Goal: Task Accomplishment & Management: Manage account settings

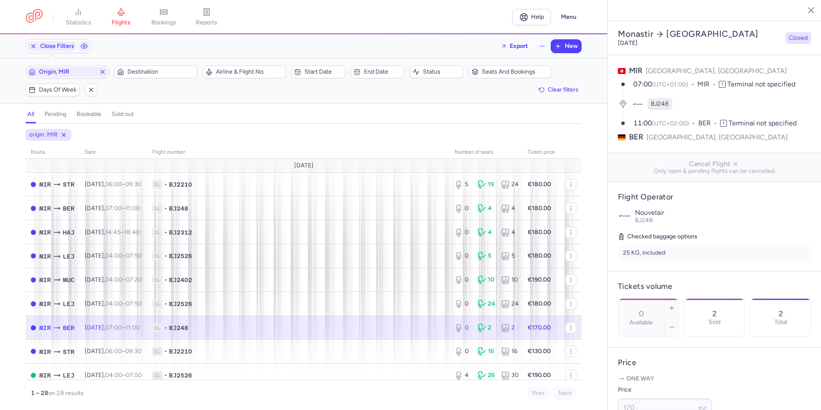
select select "days"
click at [101, 73] on icon "button" at bounding box center [102, 71] width 7 height 7
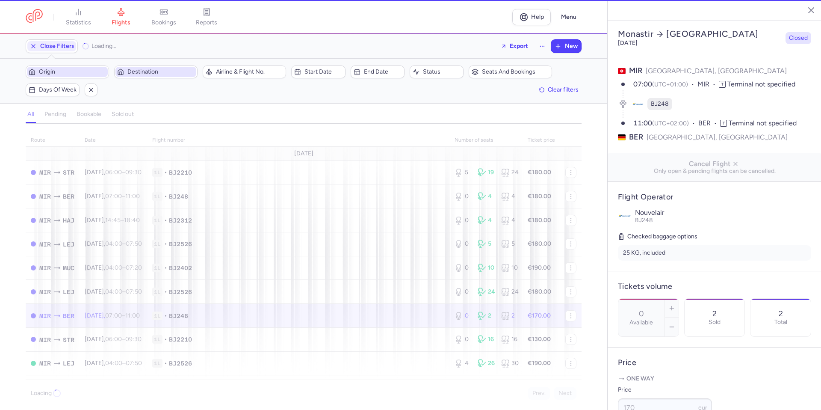
click at [136, 73] on span "Destination" at bounding box center [160, 71] width 67 height 7
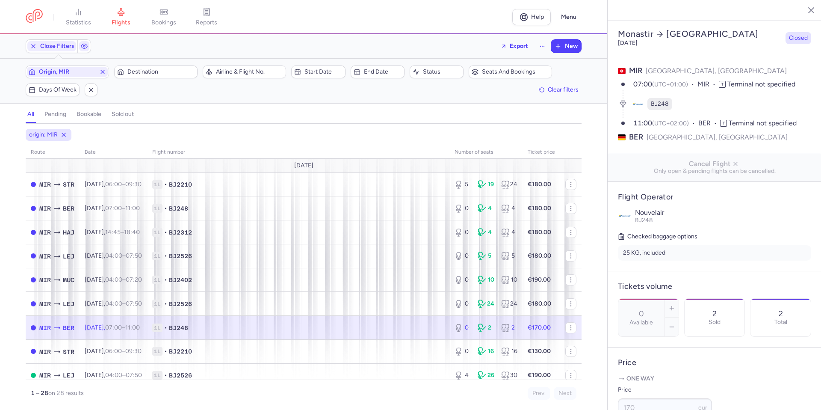
select select "days"
click at [26, 65] on button "Origin, MIR" at bounding box center [67, 71] width 83 height 13
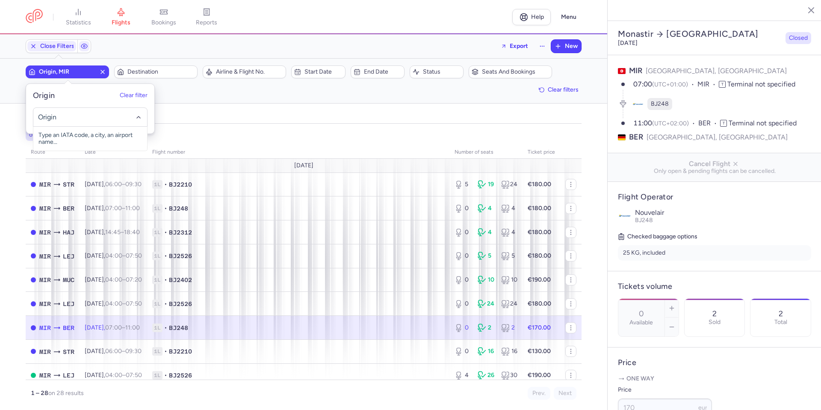
drag, startPoint x: 85, startPoint y: 74, endPoint x: 90, endPoint y: 74, distance: 4.3
click at [85, 74] on span "Origin, MIR" at bounding box center [67, 71] width 57 height 7
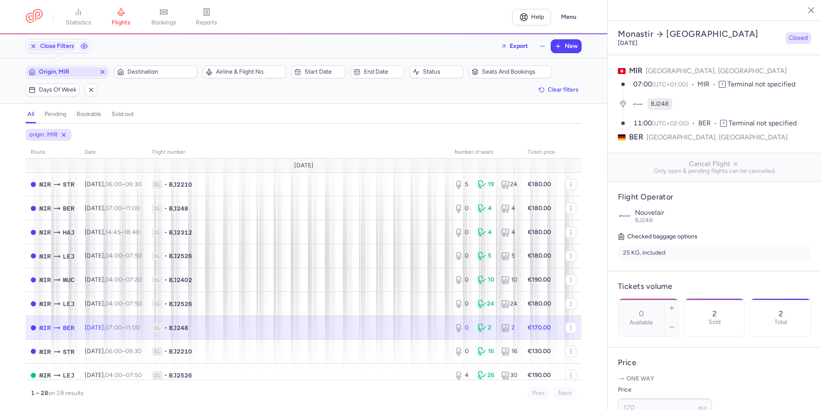
click at [103, 74] on icon "button" at bounding box center [102, 71] width 7 height 7
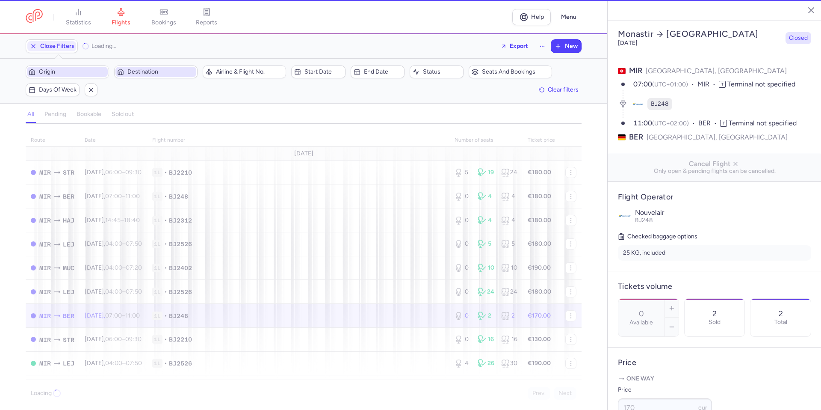
click at [147, 74] on span "Destination" at bounding box center [160, 71] width 67 height 7
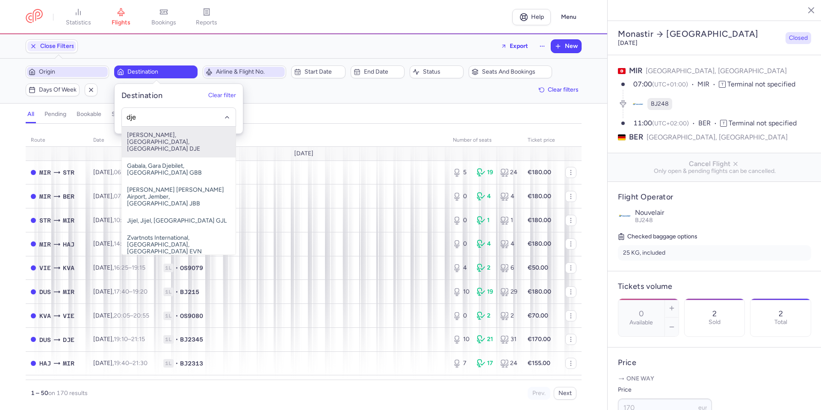
type input "dje"
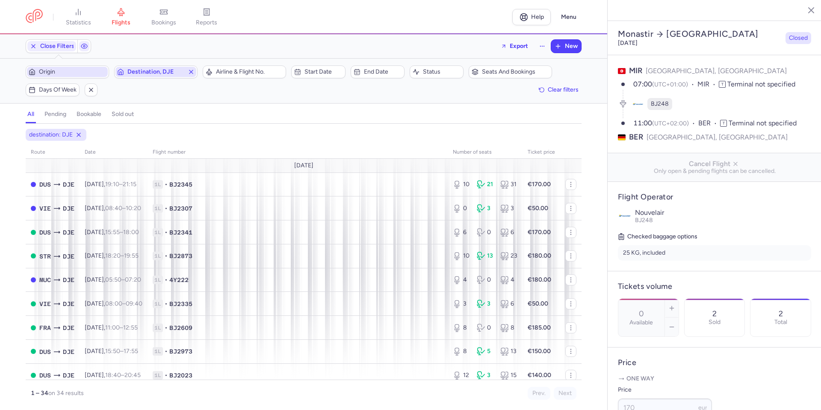
drag, startPoint x: 194, startPoint y: 73, endPoint x: 190, endPoint y: 71, distance: 5.0
click at [194, 73] on icon "button" at bounding box center [191, 71] width 7 height 7
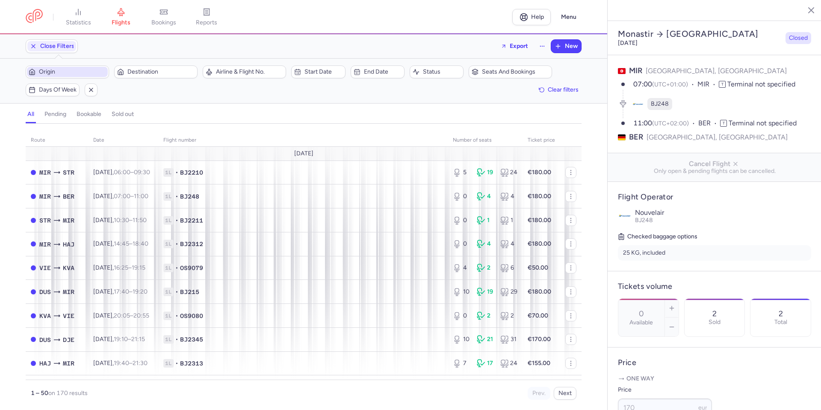
click at [84, 72] on span "Origin" at bounding box center [72, 71] width 67 height 7
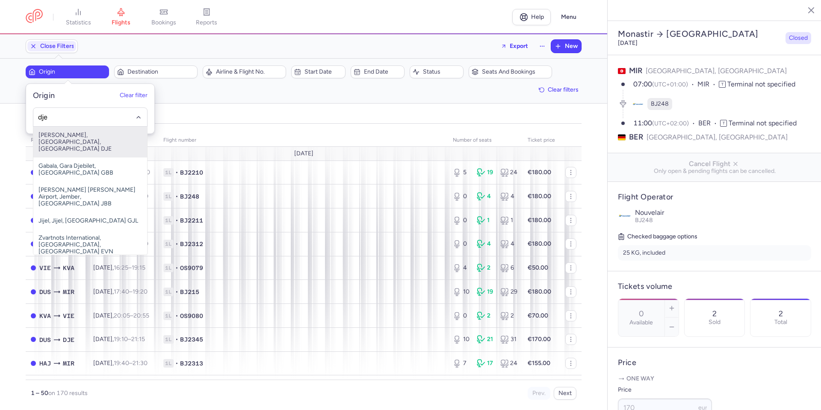
type input "dje"
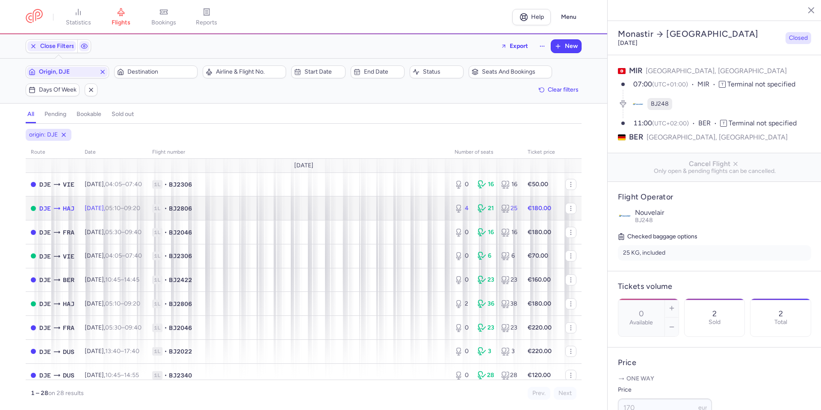
click at [292, 209] on span "1L • BJ2806" at bounding box center [298, 208] width 292 height 9
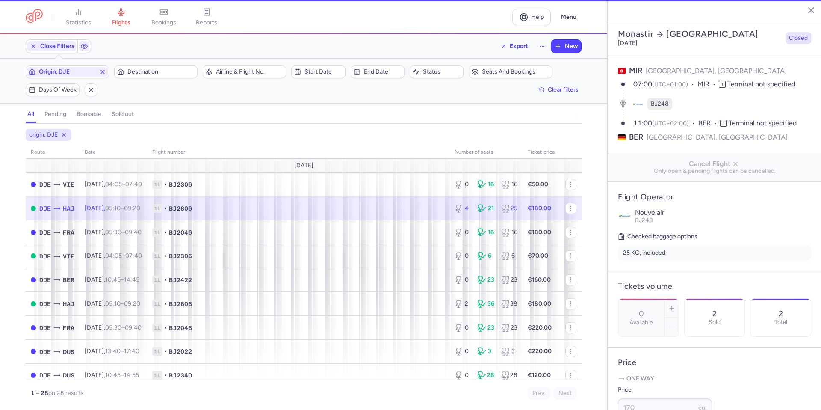
type input "4"
type input "16"
select select "hours"
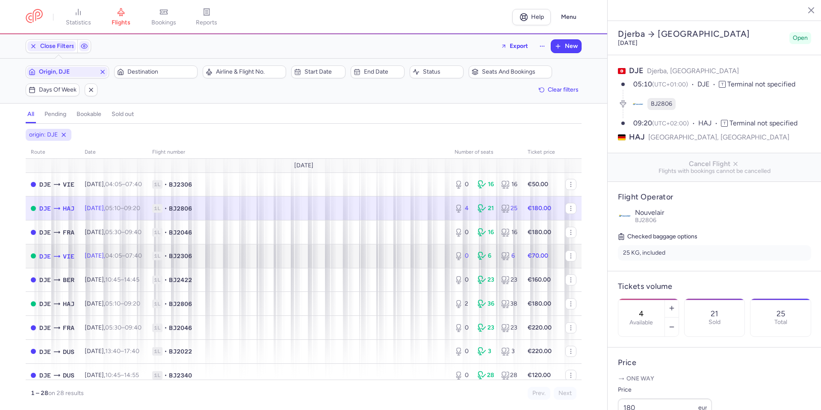
click at [336, 257] on span "1L • BJ2306" at bounding box center [298, 255] width 292 height 9
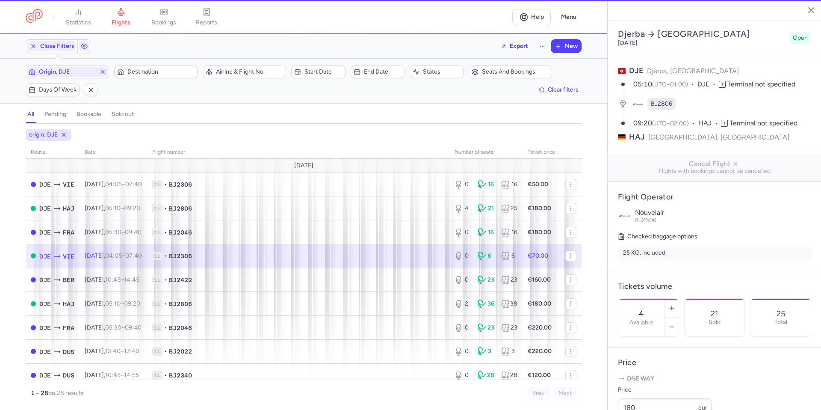
type input "0"
type input "3"
select select "days"
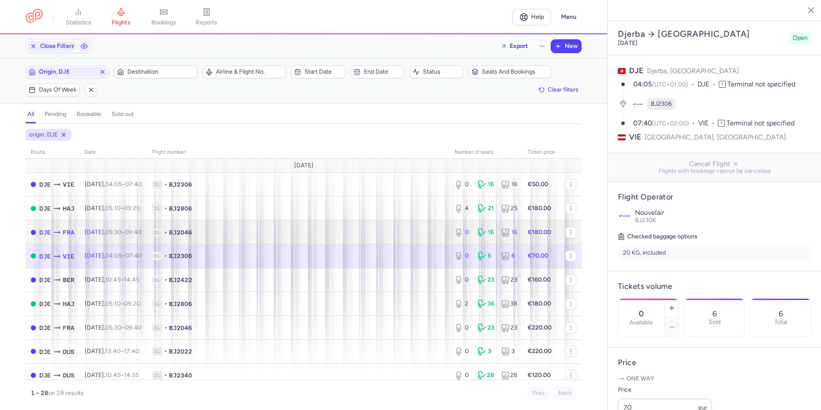
click at [347, 223] on td "1L • BJ2046" at bounding box center [298, 232] width 302 height 24
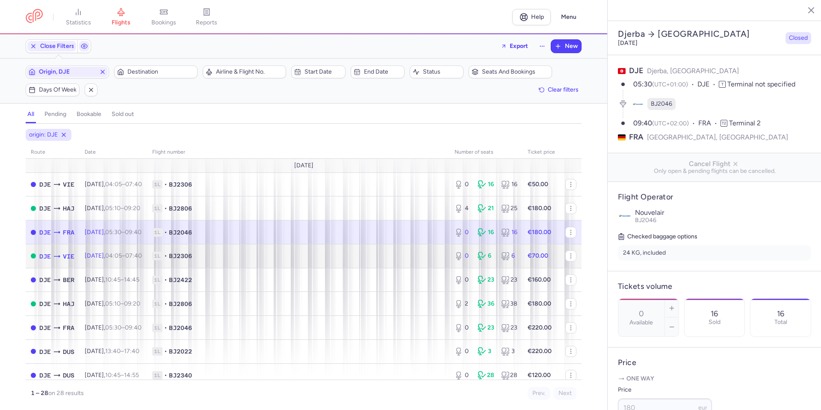
drag, startPoint x: 372, startPoint y: 291, endPoint x: 332, endPoint y: 252, distance: 56.2
click at [332, 252] on span "1L • BJ2306" at bounding box center [298, 255] width 292 height 9
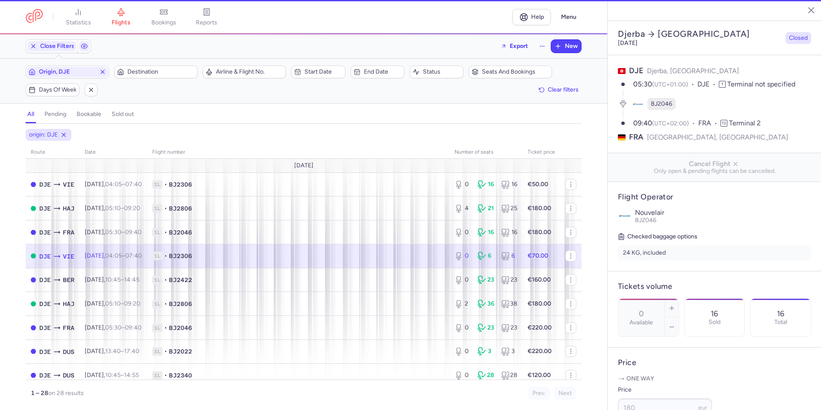
type input "3"
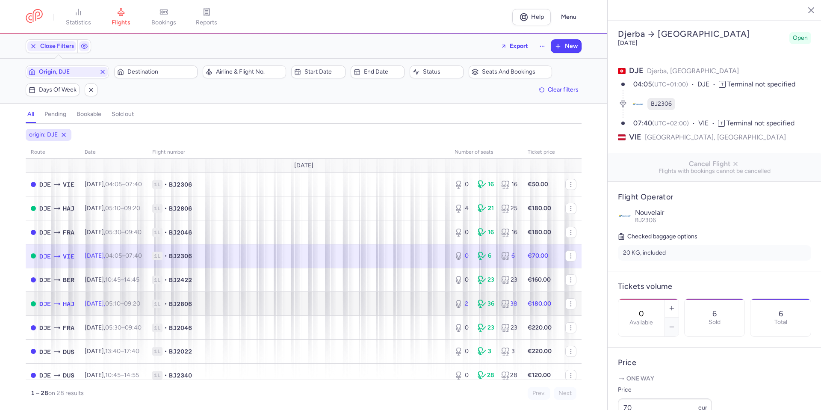
click at [341, 304] on span "1L • BJ2806" at bounding box center [298, 303] width 292 height 9
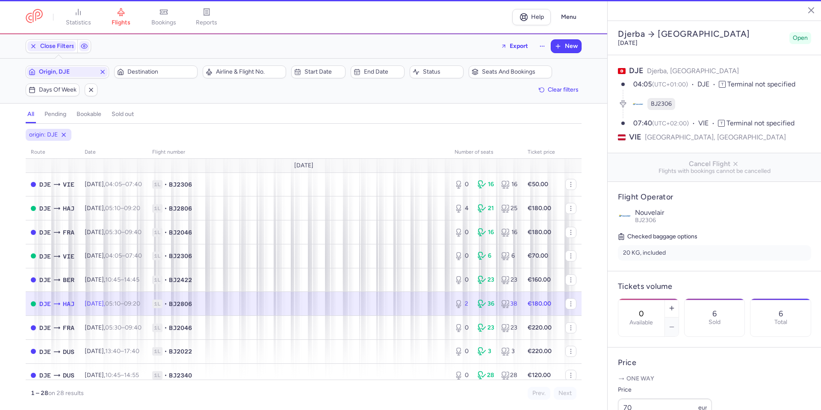
type input "2"
type input "1"
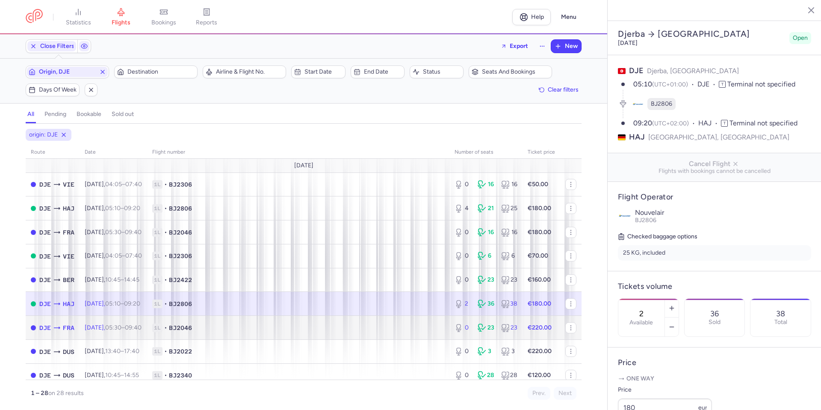
drag, startPoint x: 402, startPoint y: 329, endPoint x: 402, endPoint y: 321, distance: 8.5
click at [402, 329] on span "1L • BJ2046" at bounding box center [298, 327] width 292 height 9
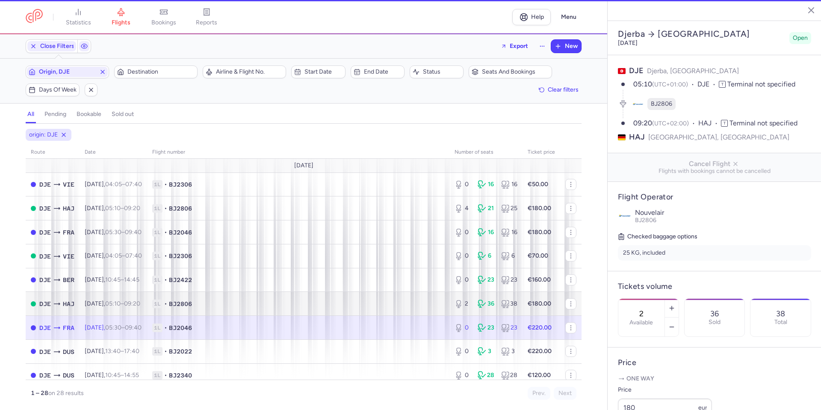
type input "0"
type input "24"
click at [401, 312] on td "1L • BJ2806" at bounding box center [298, 304] width 302 height 24
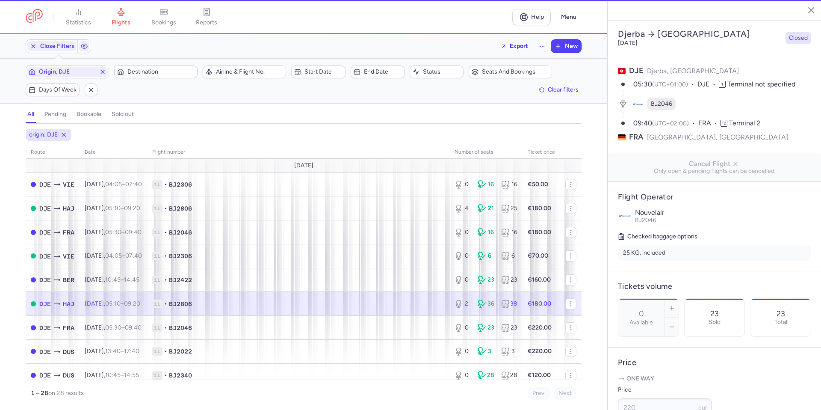
type input "2"
type input "1"
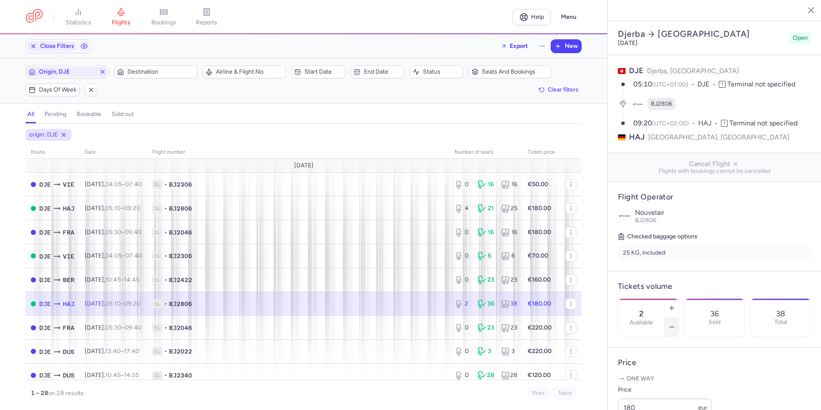
click at [675, 323] on icon "button" at bounding box center [671, 326] width 7 height 7
type input "0"
click at [644, 390] on span "Save changes" at bounding box center [646, 393] width 42 height 8
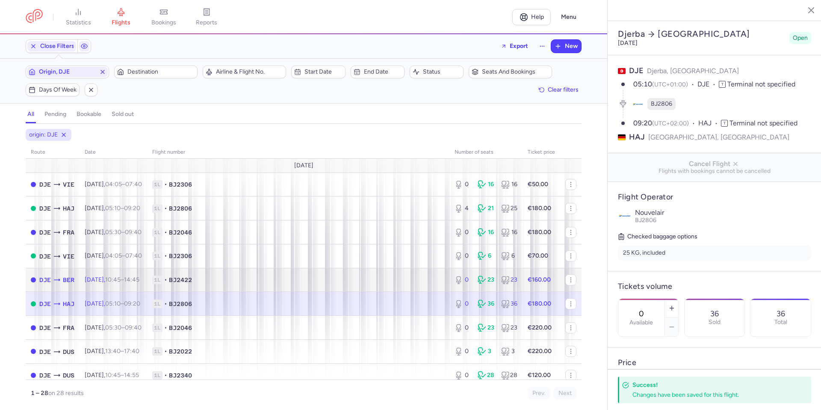
click at [402, 280] on span "1L • BJ2422" at bounding box center [298, 279] width 292 height 9
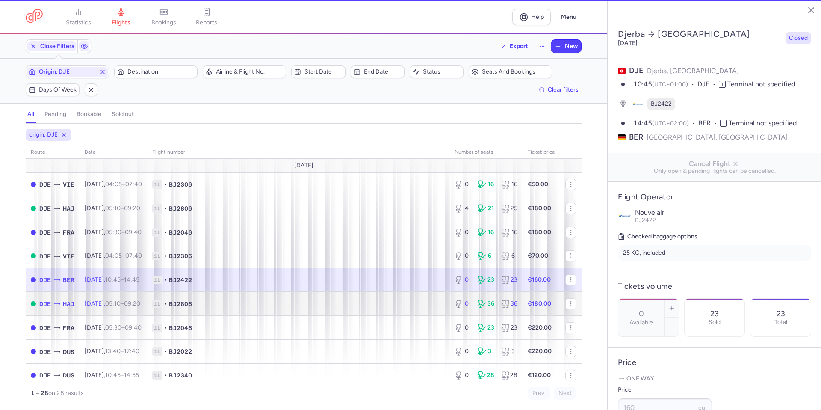
click at [386, 303] on span "1L • BJ2806" at bounding box center [298, 303] width 292 height 9
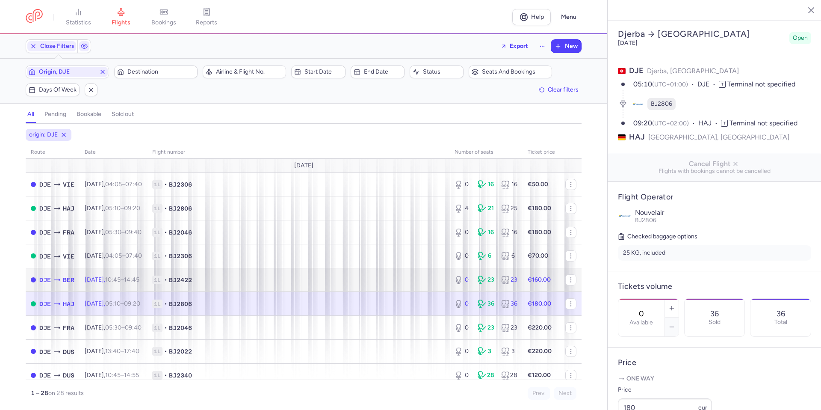
drag, startPoint x: 383, startPoint y: 284, endPoint x: 383, endPoint y: 291, distance: 6.4
click at [383, 284] on td "1L • BJ2422" at bounding box center [298, 280] width 302 height 24
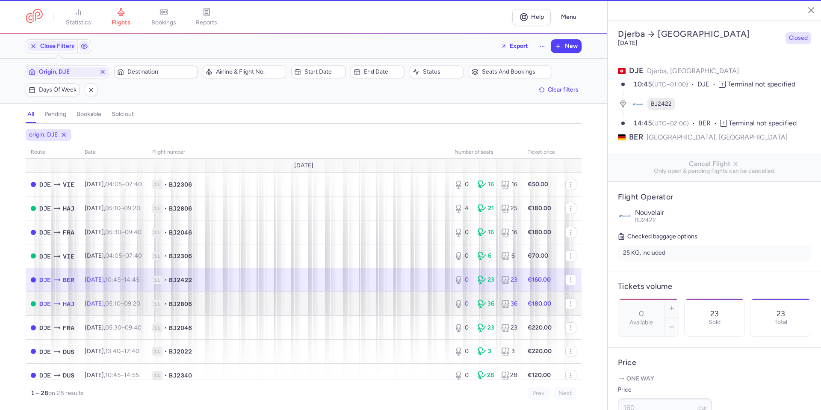
click at [380, 301] on span "1L • BJ2806" at bounding box center [298, 303] width 292 height 9
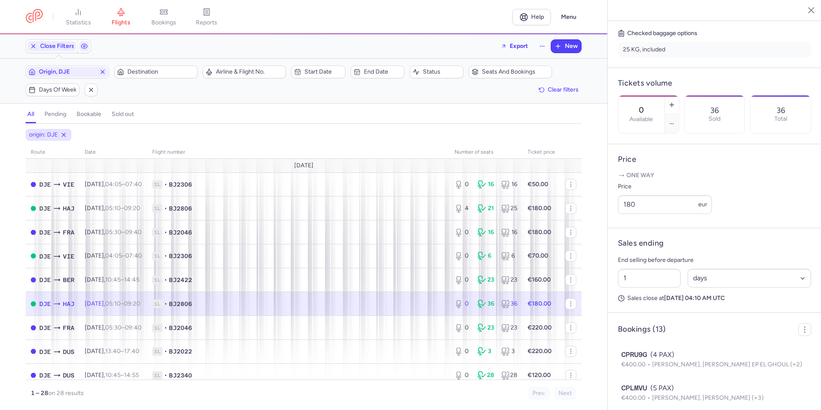
scroll to position [214, 0]
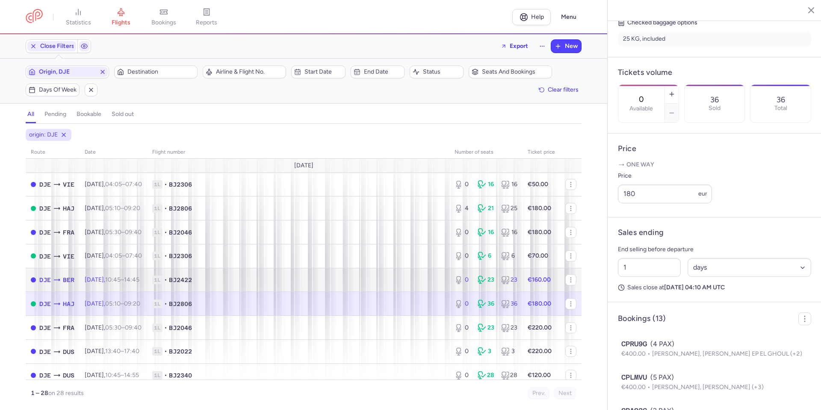
click at [294, 281] on span "1L • BJ2422" at bounding box center [298, 279] width 292 height 9
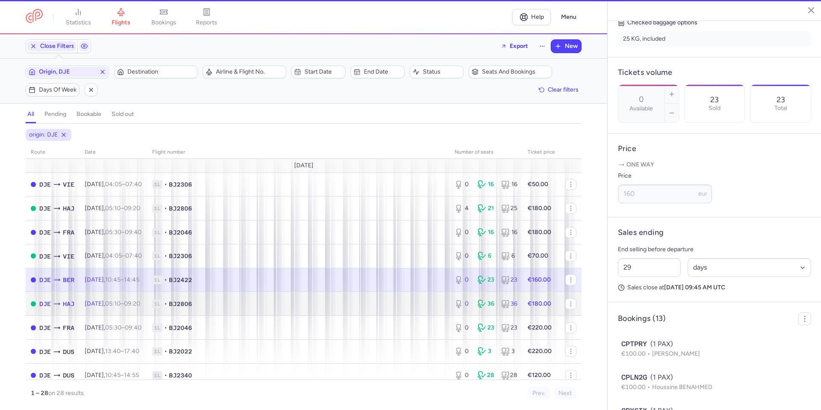
click at [293, 296] on td "1L • BJ2806" at bounding box center [298, 304] width 302 height 24
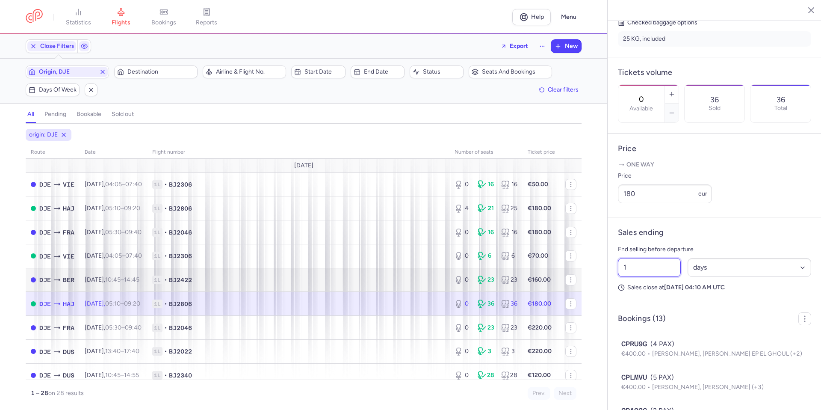
drag, startPoint x: 652, startPoint y: 288, endPoint x: 522, endPoint y: 280, distance: 130.2
click at [521, 280] on div "statistics flights bookings reports Help Menu Close Filters Export New Filters …" at bounding box center [410, 205] width 821 height 410
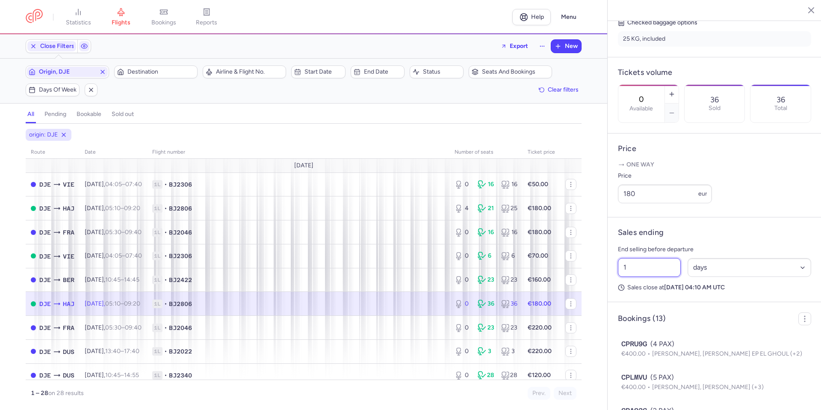
type input "5"
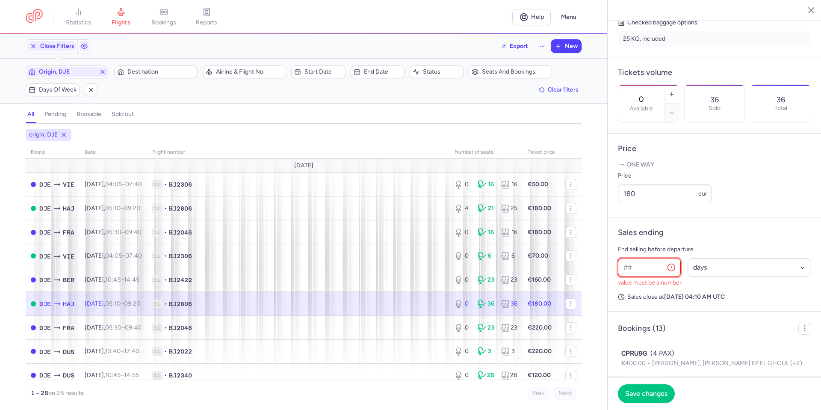
type input "7"
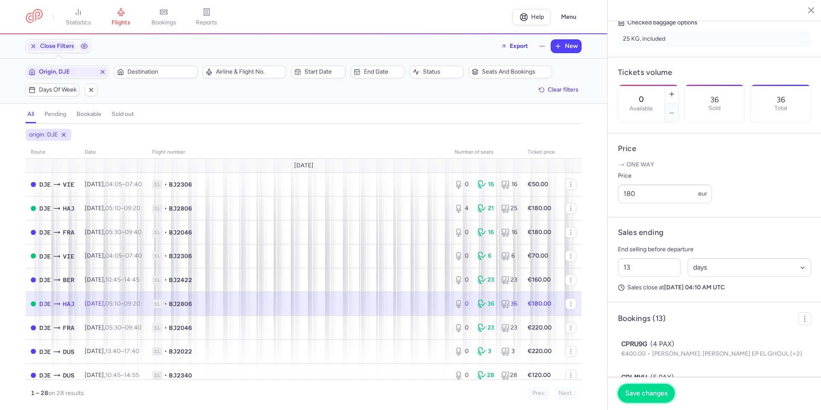
click at [651, 392] on span "Save changes" at bounding box center [646, 393] width 42 height 8
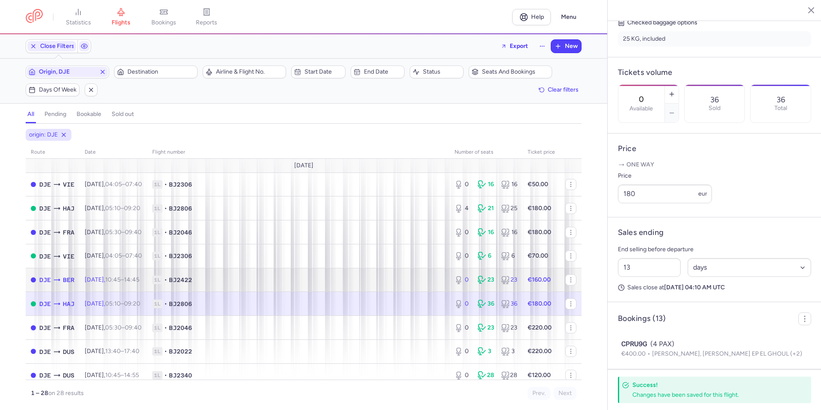
click at [375, 269] on td "1L • BJ2422" at bounding box center [298, 280] width 302 height 24
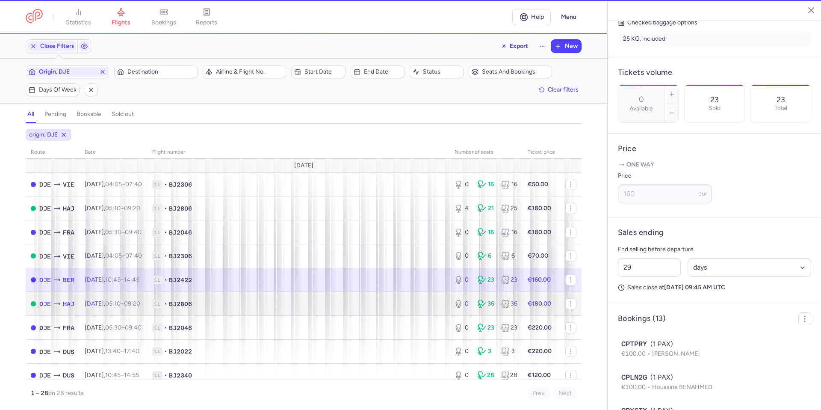
click at [380, 311] on td "1L • BJ2806" at bounding box center [298, 304] width 302 height 24
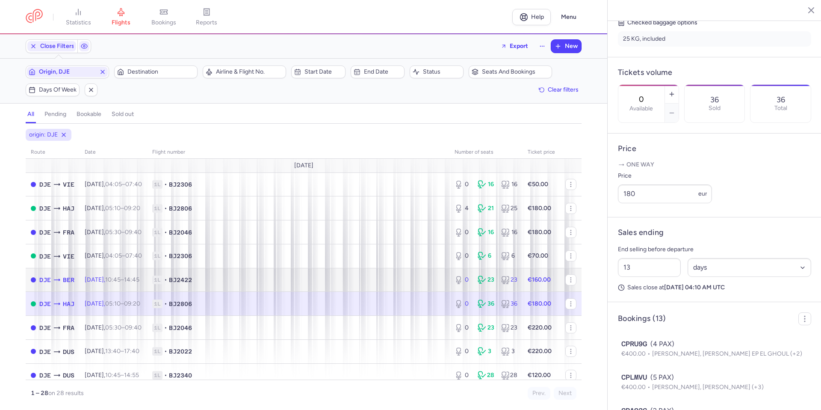
click at [404, 275] on td "1L • BJ2422" at bounding box center [298, 280] width 302 height 24
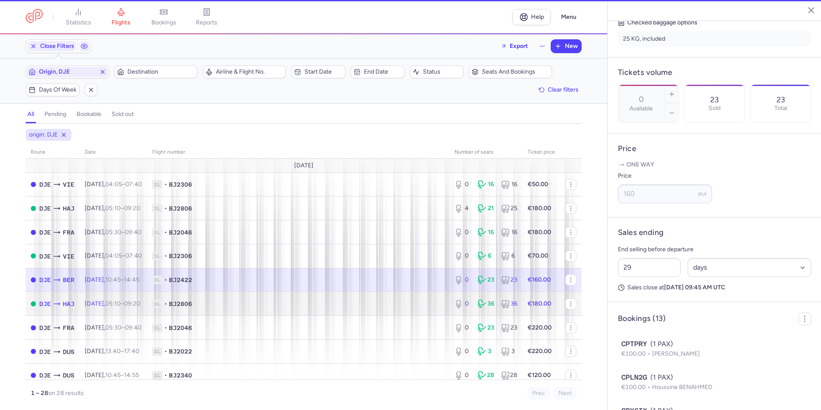
click at [400, 298] on td "1L • BJ2806" at bounding box center [298, 304] width 302 height 24
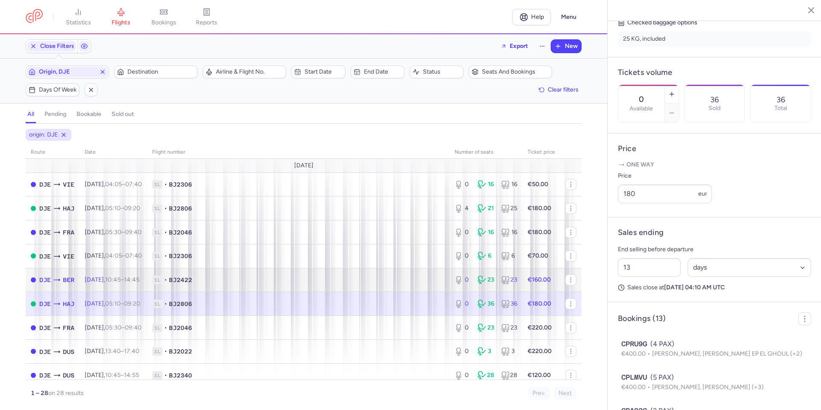
click at [347, 286] on td "1L • BJ2422" at bounding box center [298, 280] width 302 height 24
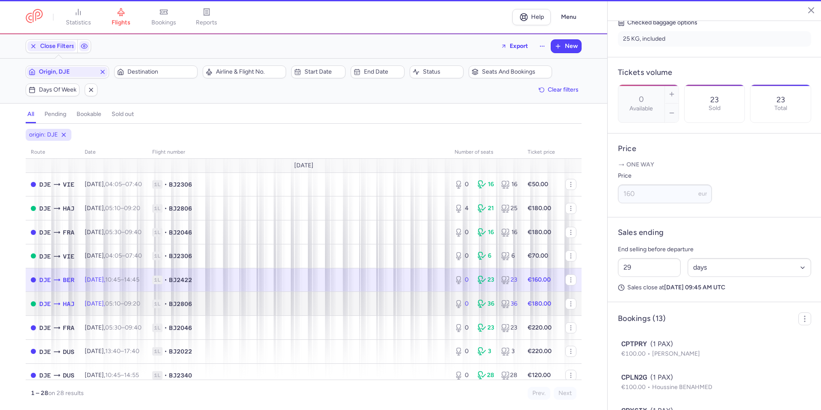
click at [351, 307] on span "1L • BJ2806" at bounding box center [298, 303] width 292 height 9
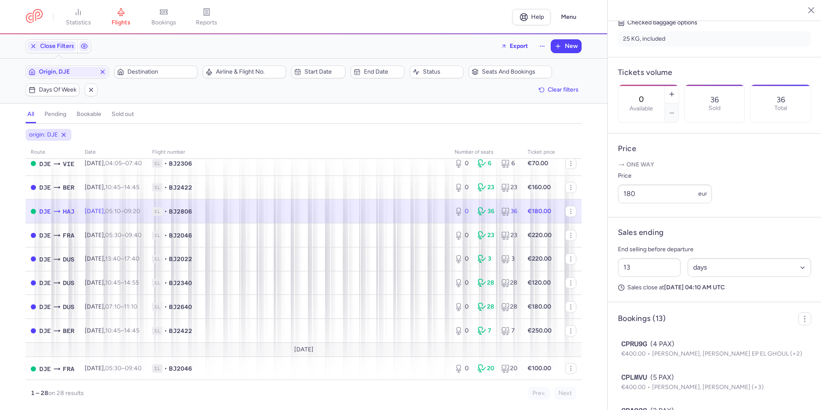
scroll to position [43, 0]
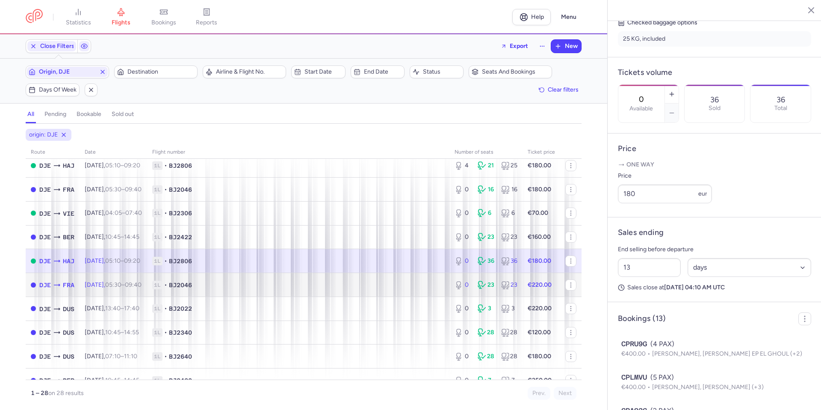
click at [358, 287] on span "1L • BJ2046" at bounding box center [298, 284] width 292 height 9
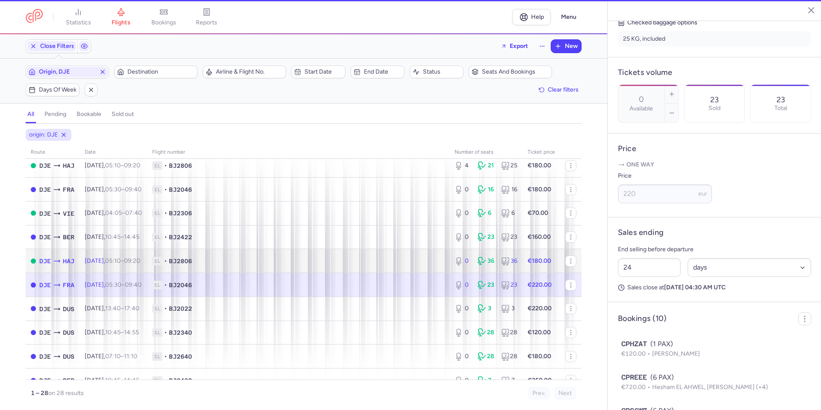
click at [360, 262] on span "1L • BJ2806" at bounding box center [298, 260] width 292 height 9
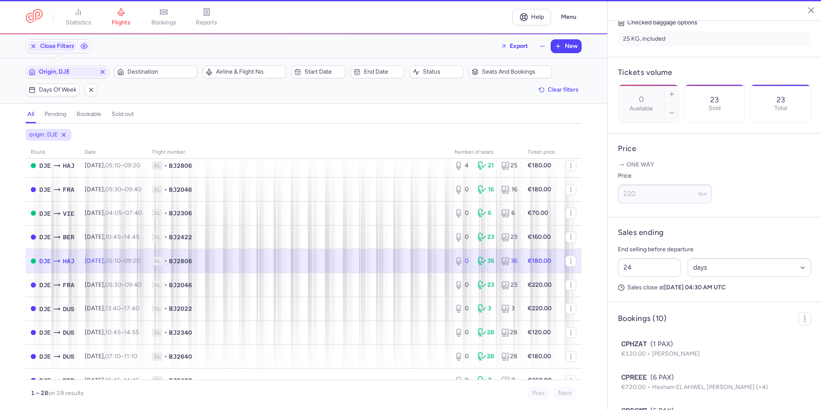
type input "13"
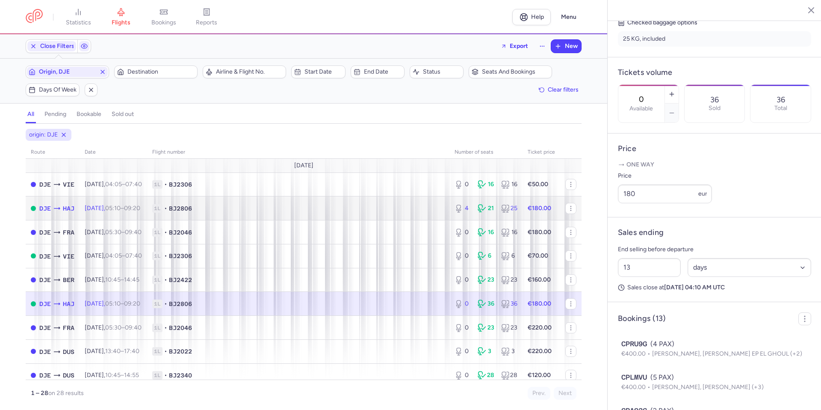
click at [184, 203] on td "1L • BJ2806" at bounding box center [298, 208] width 302 height 24
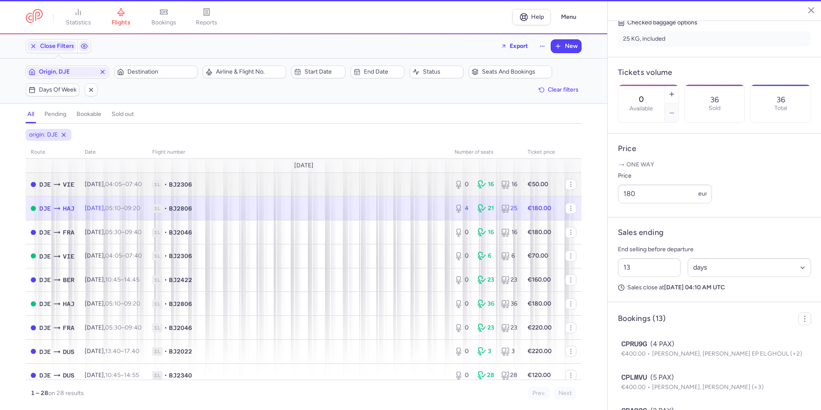
type input "4"
type input "16"
select select "hours"
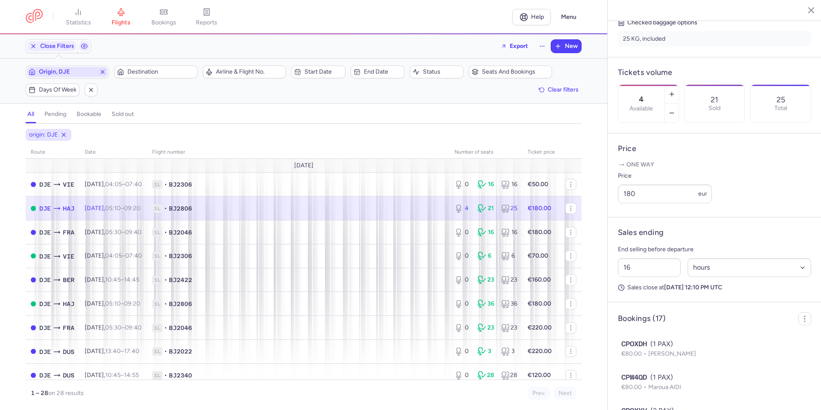
drag, startPoint x: 106, startPoint y: 70, endPoint x: 95, endPoint y: 71, distance: 11.6
click at [106, 70] on span "Origin, DJE" at bounding box center [67, 72] width 81 height 10
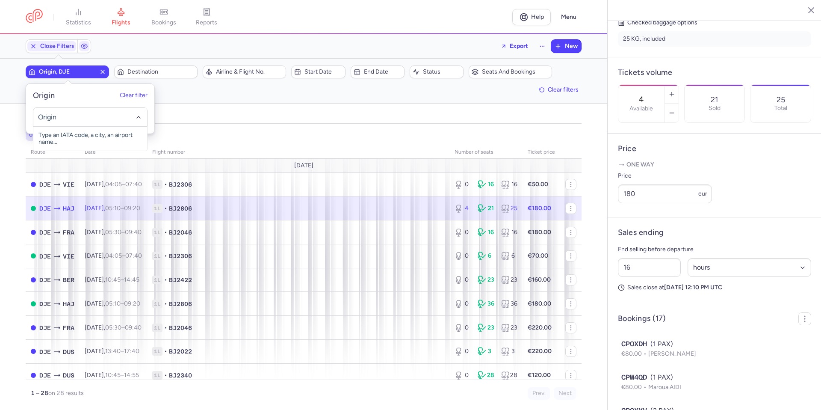
click at [88, 72] on span "Origin, DJE" at bounding box center [67, 71] width 57 height 7
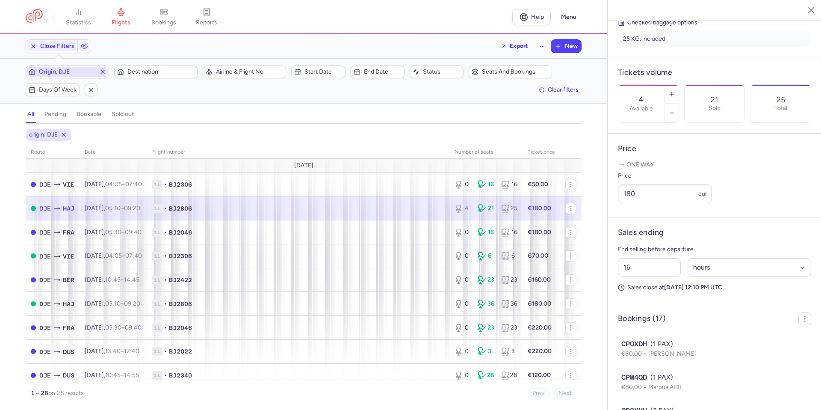
click at [101, 70] on icon "button" at bounding box center [102, 71] width 7 height 7
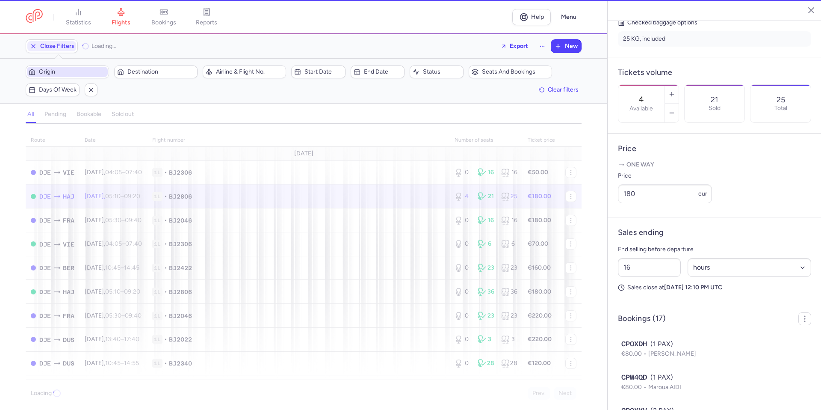
click at [86, 71] on span "Origin" at bounding box center [72, 71] width 67 height 7
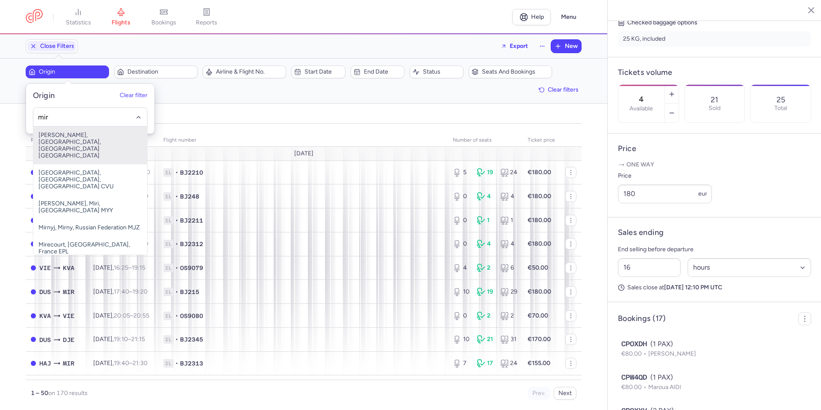
type input "mir"
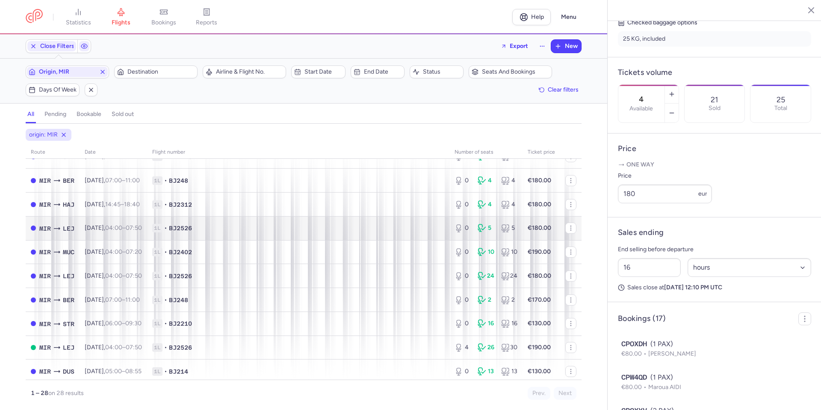
scroll to position [43, 0]
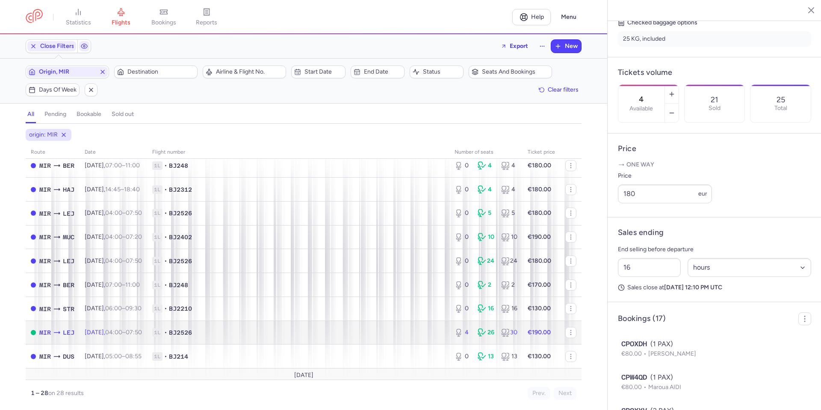
click at [364, 341] on td "1L • BJ2526" at bounding box center [298, 332] width 302 height 24
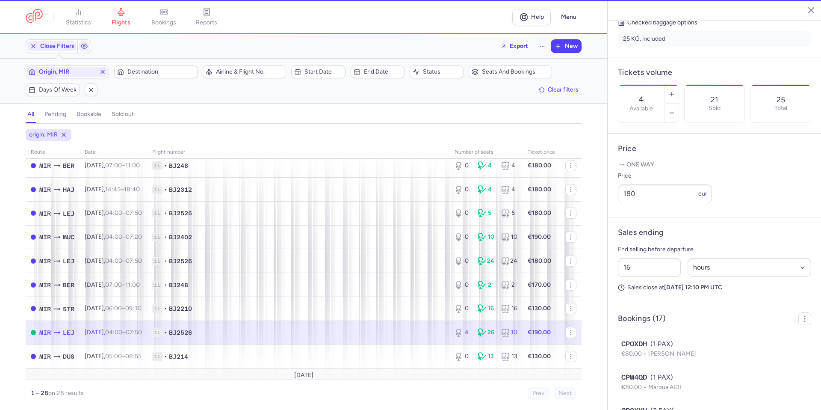
type input "3"
select select "days"
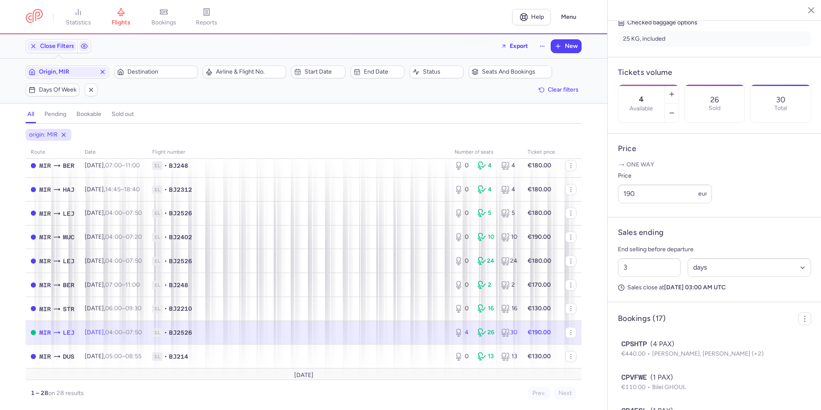
click at [409, 332] on span "1L • BJ2526" at bounding box center [298, 332] width 292 height 9
click at [675, 109] on icon "button" at bounding box center [671, 112] width 7 height 7
click at [648, 399] on button "Save changes" at bounding box center [646, 392] width 57 height 19
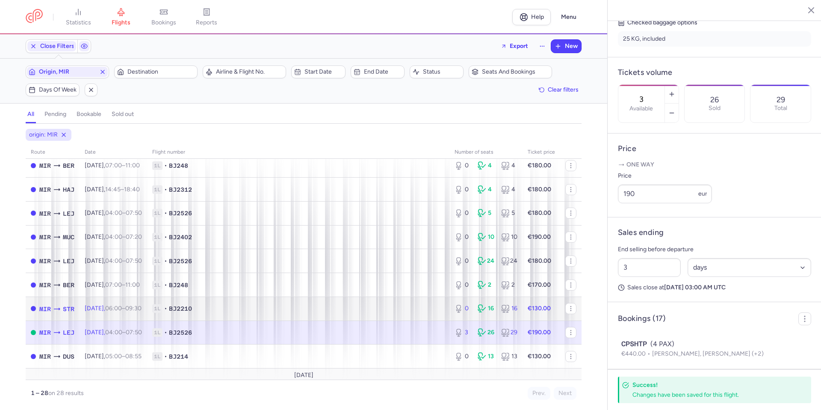
click at [409, 305] on span "1L • BJ2210" at bounding box center [298, 308] width 292 height 9
type input "0"
type input "15"
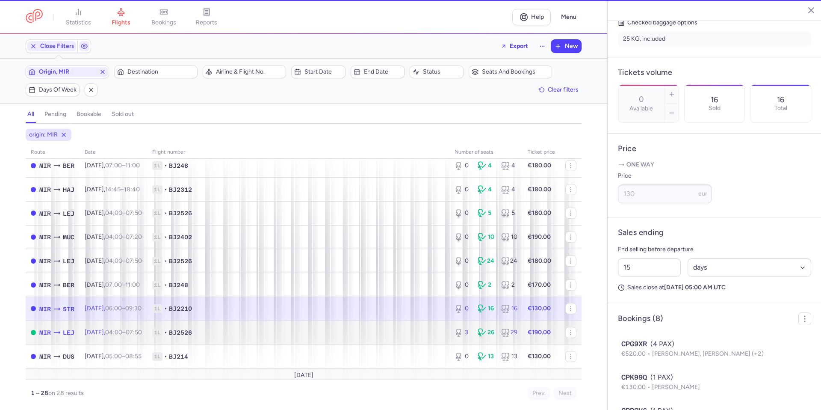
click at [396, 338] on td "1L • BJ2526" at bounding box center [298, 332] width 302 height 24
type input "3"
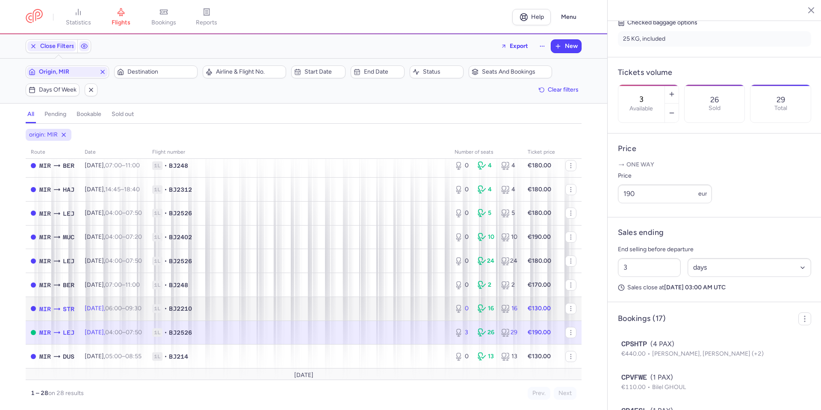
drag, startPoint x: 346, startPoint y: 301, endPoint x: 350, endPoint y: 316, distance: 15.4
click at [346, 301] on td "1L • BJ2210" at bounding box center [298, 308] width 302 height 24
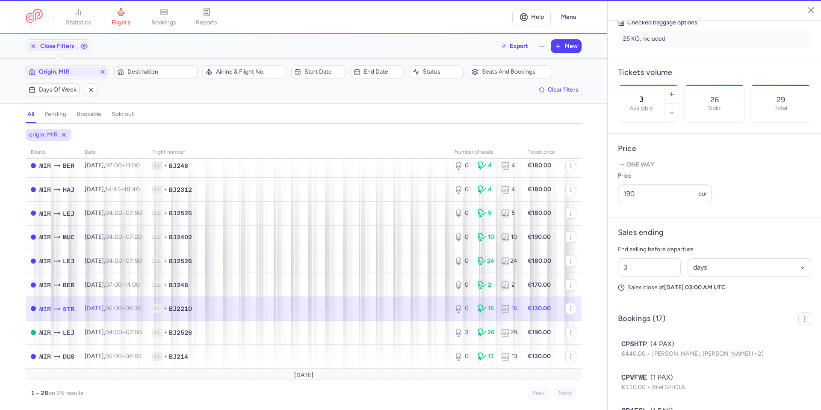
type input "0"
type input "15"
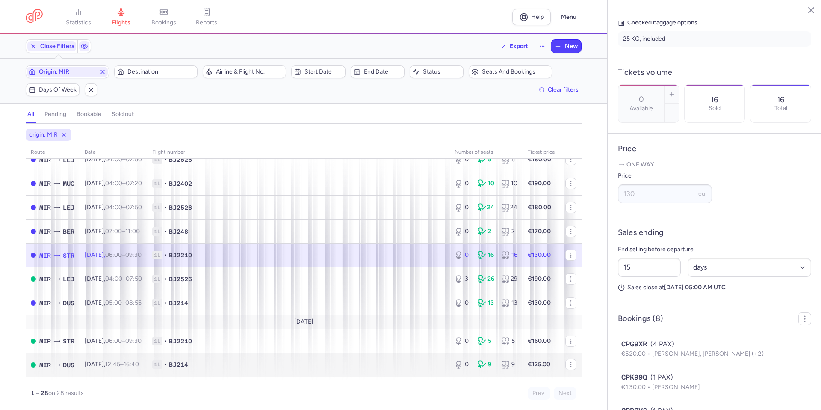
scroll to position [90, 0]
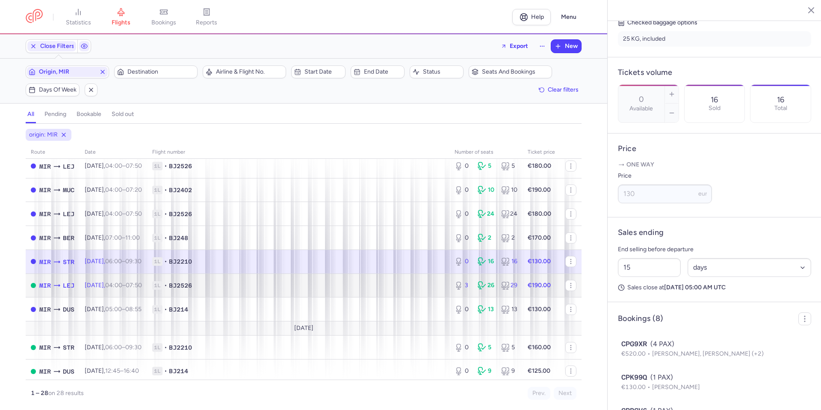
click at [376, 289] on span "1L • BJ2526" at bounding box center [298, 285] width 292 height 9
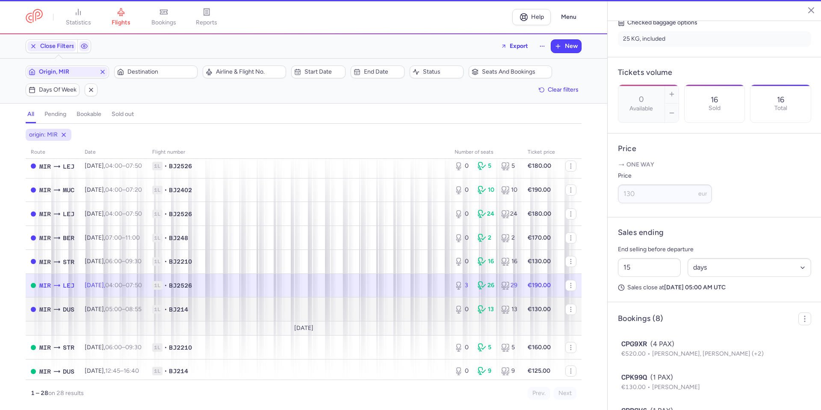
type input "3"
click at [377, 306] on span "1L • BJ214" at bounding box center [298, 309] width 292 height 9
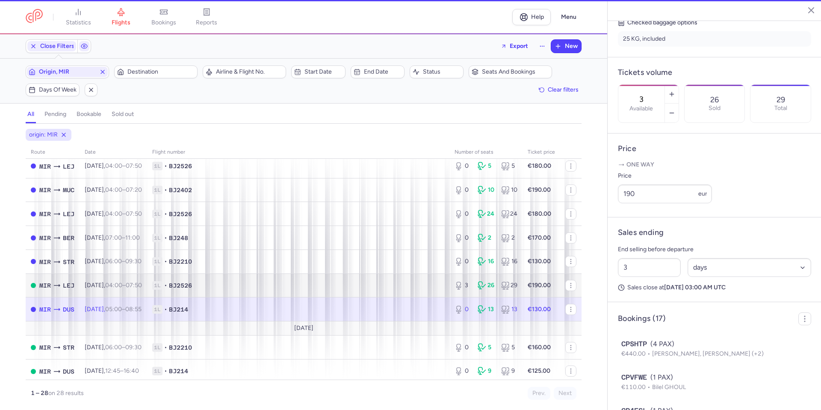
type input "0"
type input "18"
click at [380, 286] on span "1L • BJ2526" at bounding box center [298, 285] width 292 height 9
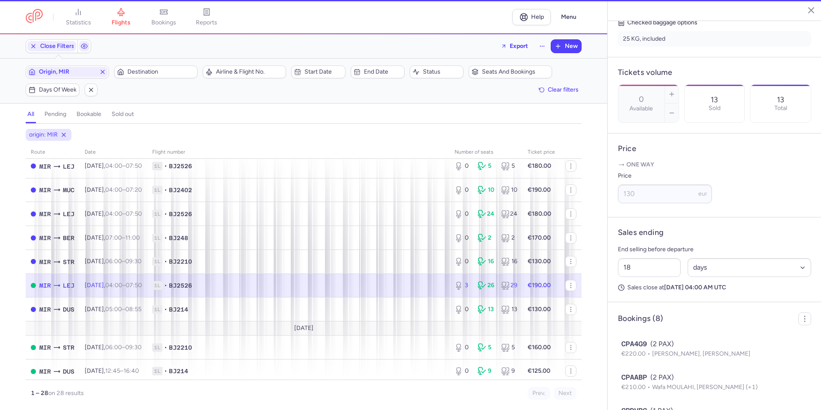
type input "3"
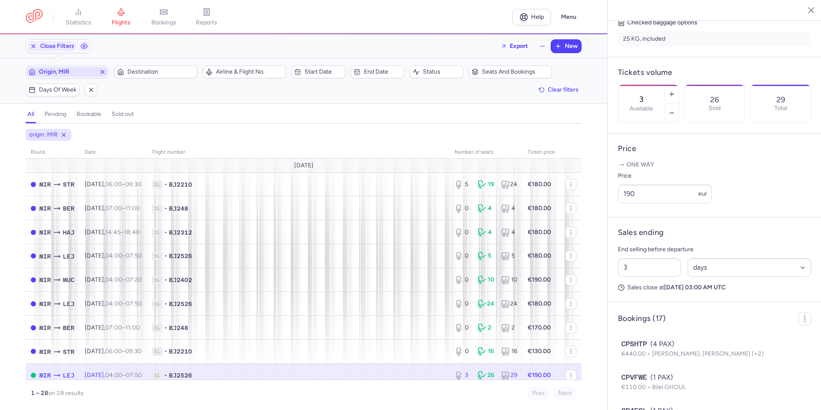
click at [102, 71] on icon "button" at bounding box center [102, 71] width 7 height 7
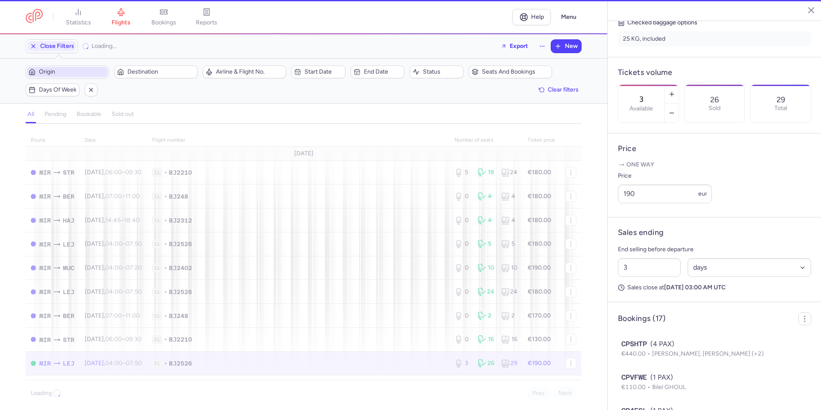
click at [92, 71] on span "Origin" at bounding box center [72, 71] width 67 height 7
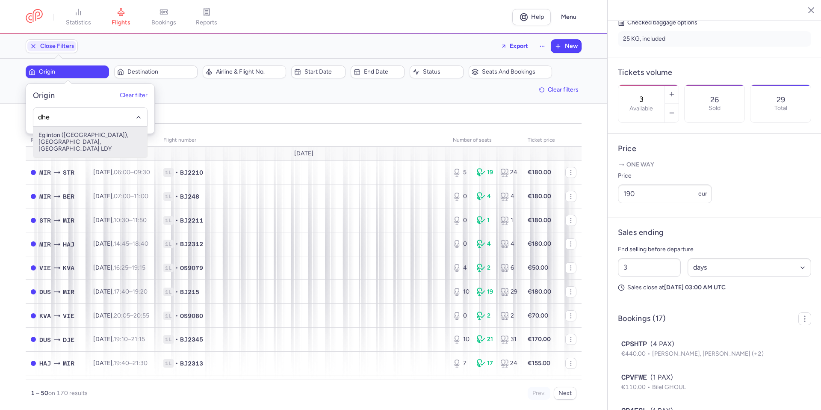
type input "dhe"
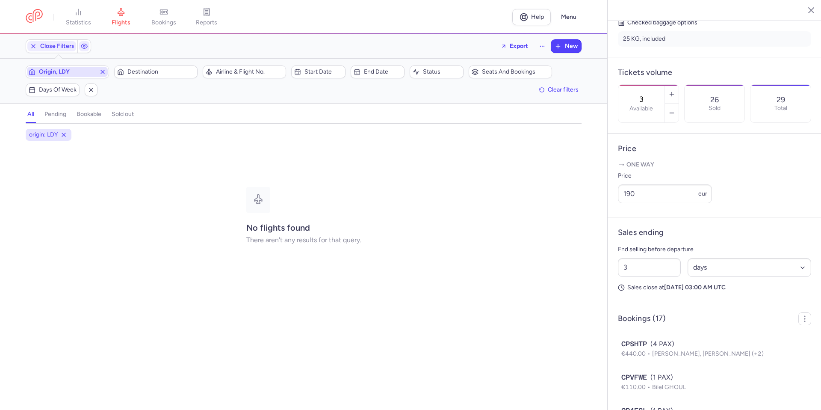
click at [100, 71] on icon "button" at bounding box center [102, 71] width 7 height 7
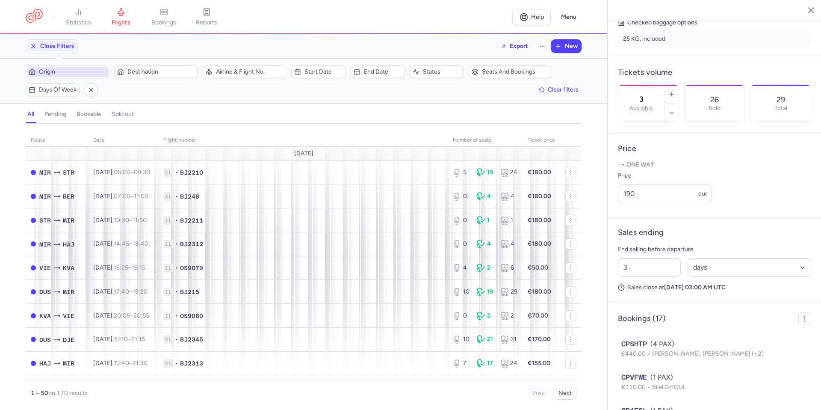
click at [82, 73] on span "Origin" at bounding box center [72, 71] width 67 height 7
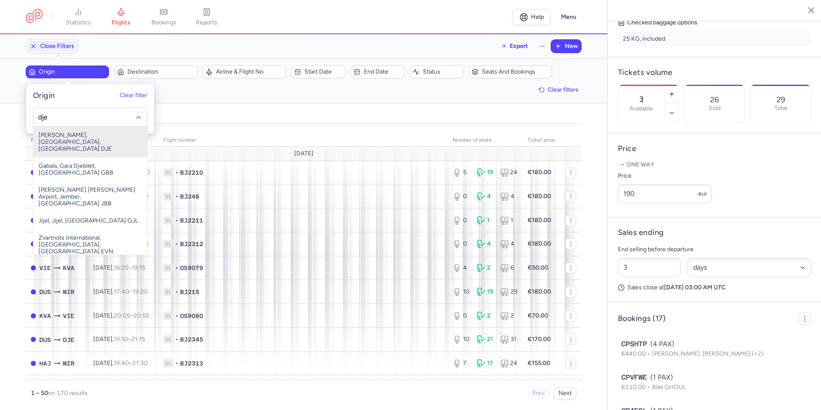
type input "dje"
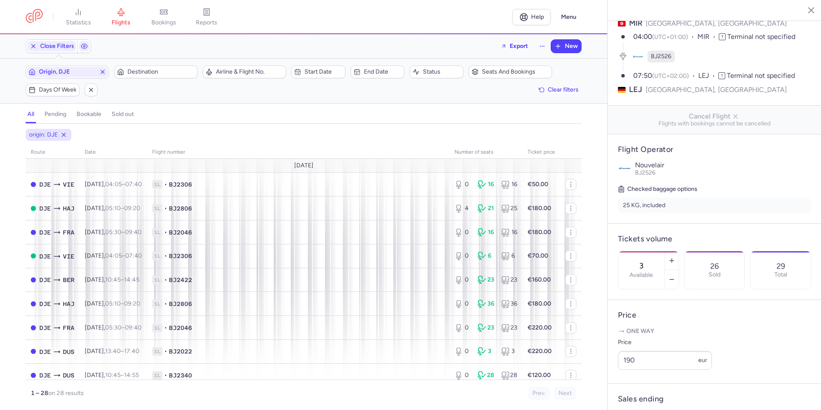
scroll to position [43, 0]
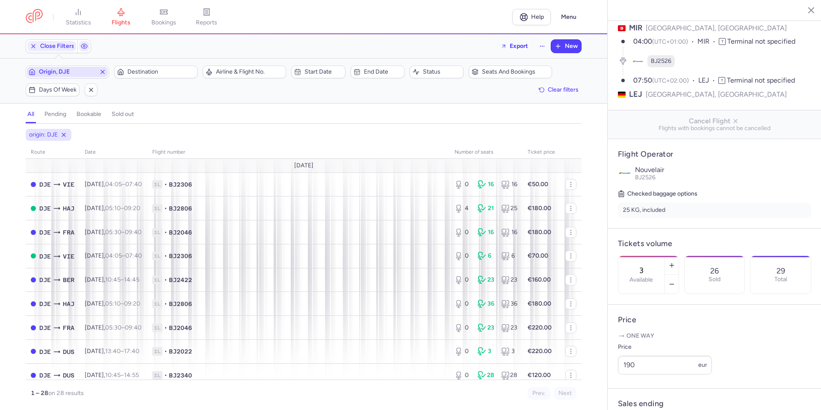
click at [104, 74] on icon "button" at bounding box center [102, 71] width 7 height 7
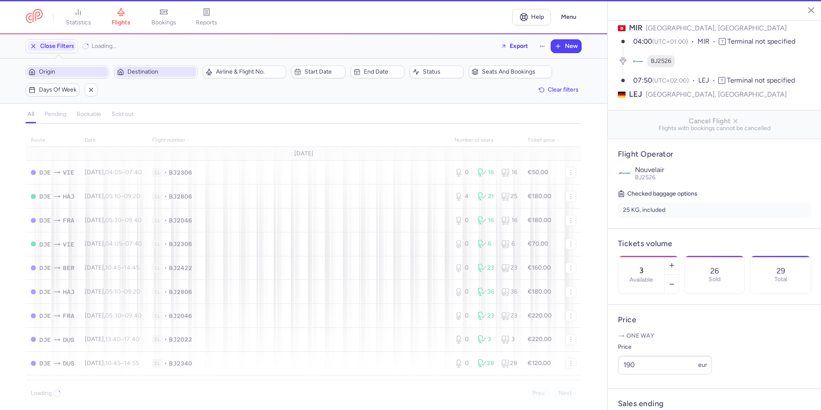
click at [139, 72] on span "Destination" at bounding box center [160, 71] width 67 height 7
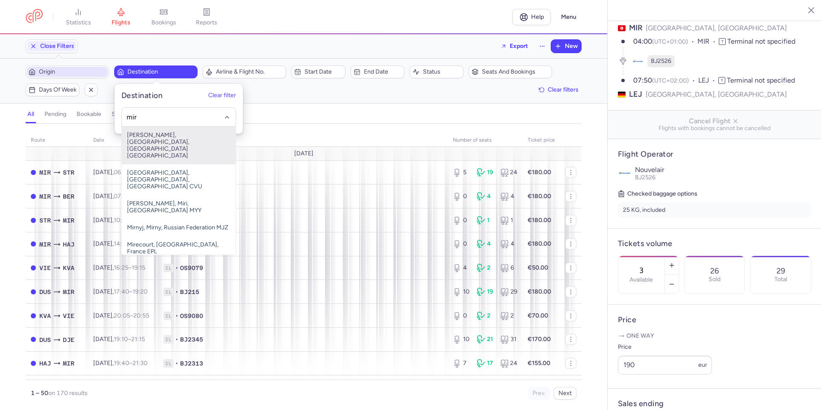
type input "mir"
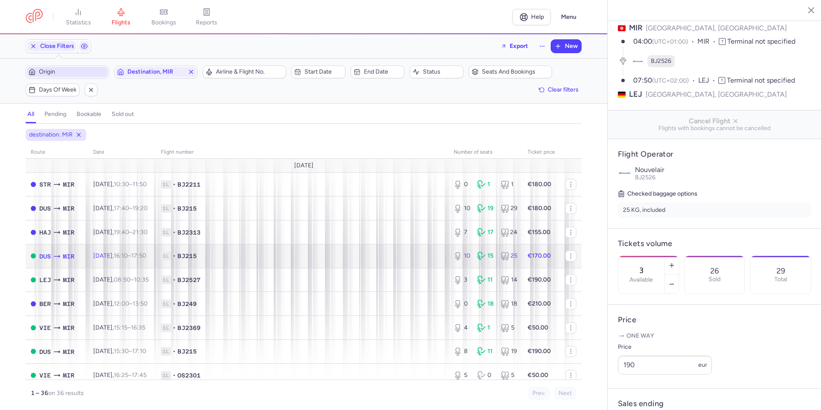
click at [197, 258] on span "BJ215" at bounding box center [186, 255] width 19 height 9
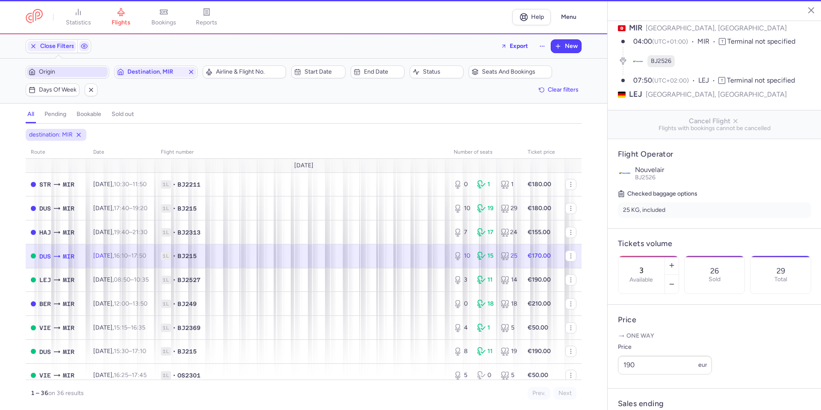
type input "10"
type input "9"
select select "hours"
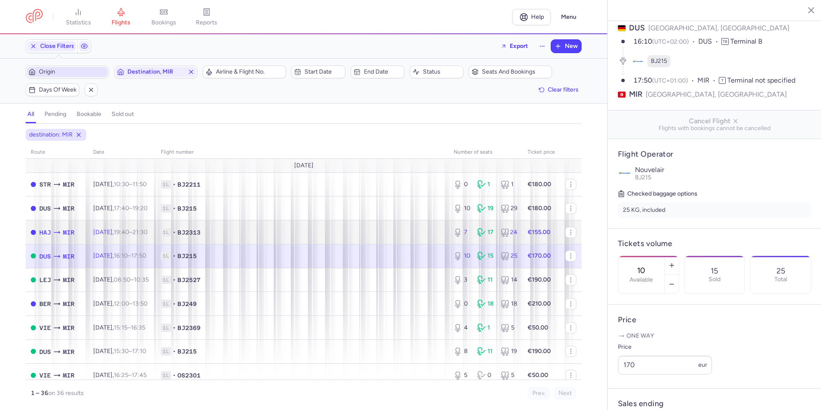
click at [385, 233] on span "1L • BJ2313" at bounding box center [302, 232] width 283 height 9
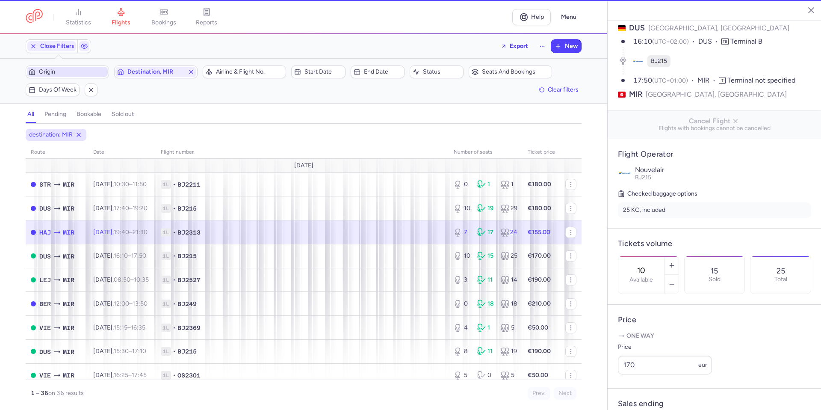
type input "7"
type input "12"
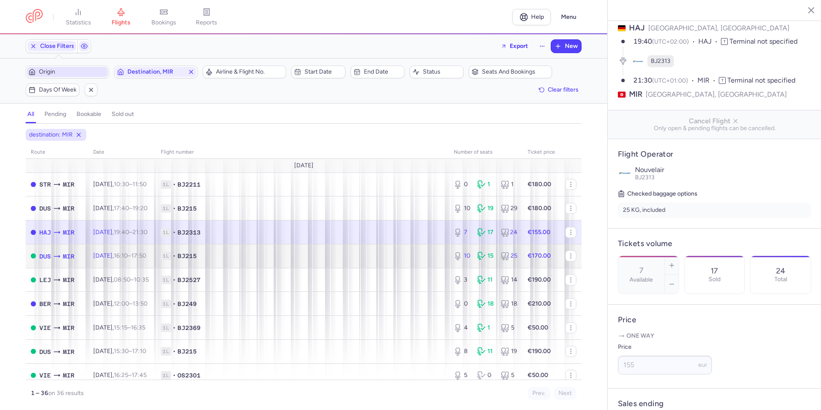
click at [378, 252] on span "1L • BJ215" at bounding box center [302, 255] width 283 height 9
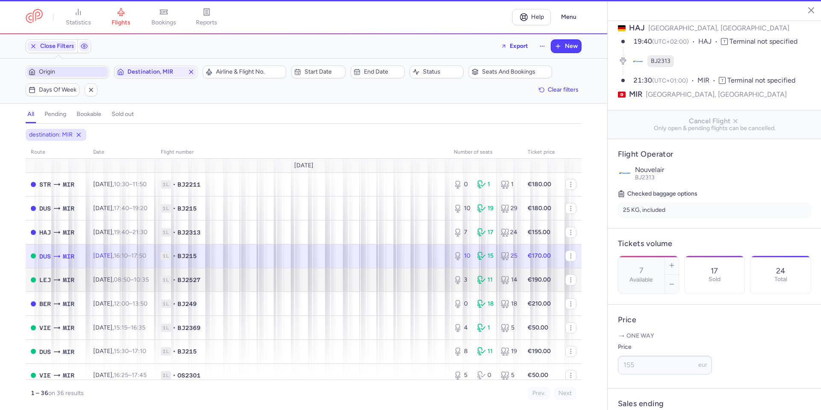
type input "10"
type input "9"
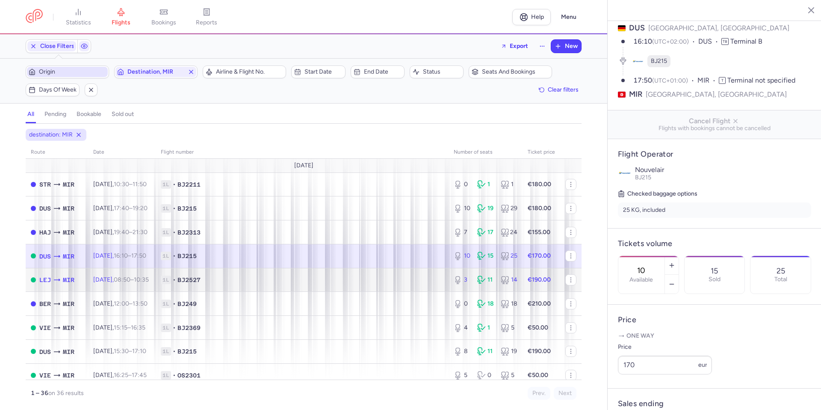
click at [372, 280] on span "1L • BJ2527" at bounding box center [302, 279] width 283 height 9
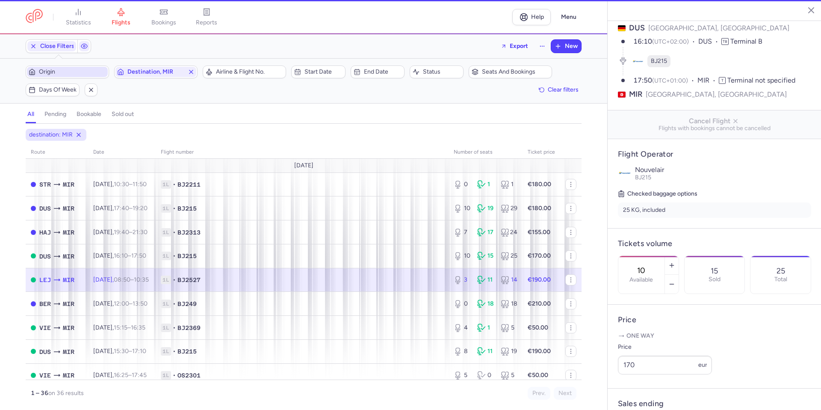
type input "3"
type input "18"
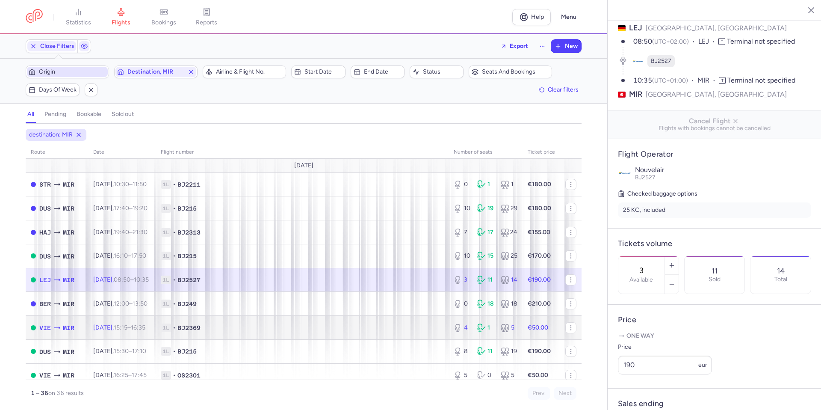
drag, startPoint x: 394, startPoint y: 316, endPoint x: 395, endPoint y: 289, distance: 27.0
click at [394, 316] on td "1L • BJ2369" at bounding box center [302, 327] width 293 height 24
type input "4"
type input "3"
select select "days"
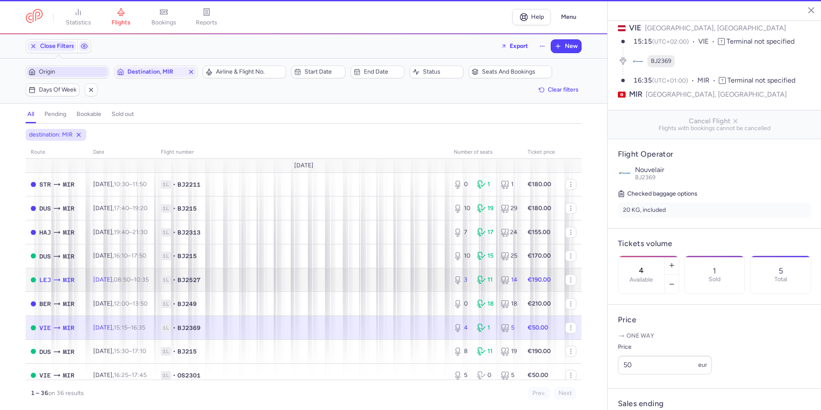
click at [395, 277] on span "1L • BJ2527" at bounding box center [302, 279] width 283 height 9
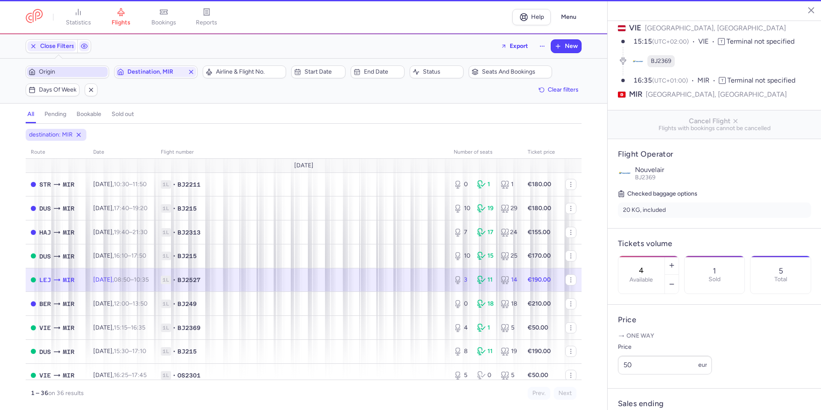
type input "3"
type input "18"
select select "hours"
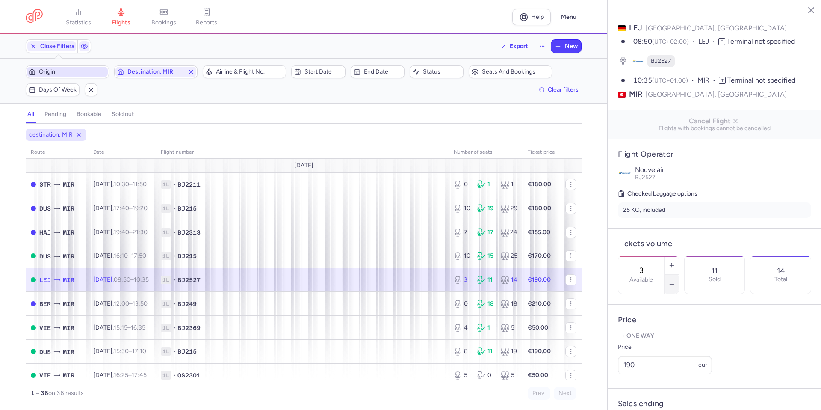
drag, startPoint x: 702, startPoint y: 260, endPoint x: 702, endPoint y: 269, distance: 9.0
click at [675, 280] on icon "button" at bounding box center [671, 283] width 7 height 7
click at [646, 397] on button "Save changes" at bounding box center [646, 392] width 57 height 19
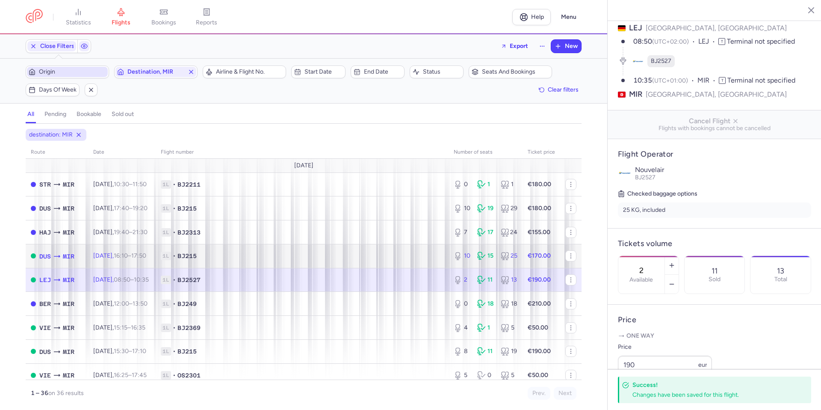
drag, startPoint x: 427, startPoint y: 251, endPoint x: 420, endPoint y: 273, distance: 23.1
click at [427, 251] on td "1L • BJ215" at bounding box center [302, 256] width 293 height 24
type input "10"
type input "9"
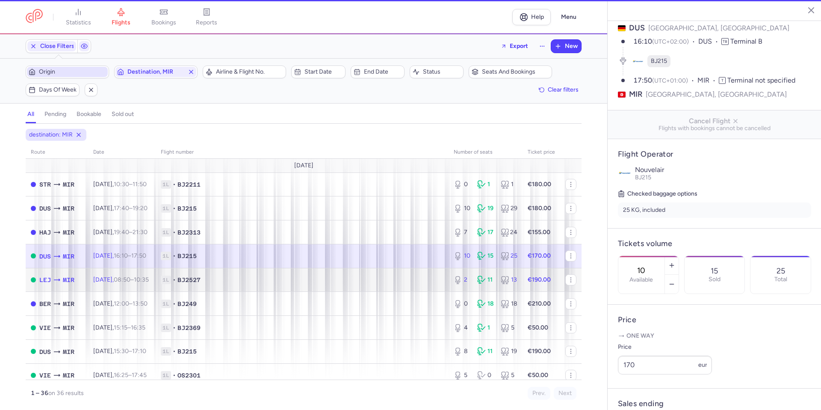
click at [408, 280] on span "1L • BJ2527" at bounding box center [302, 279] width 283 height 9
type input "2"
type input "18"
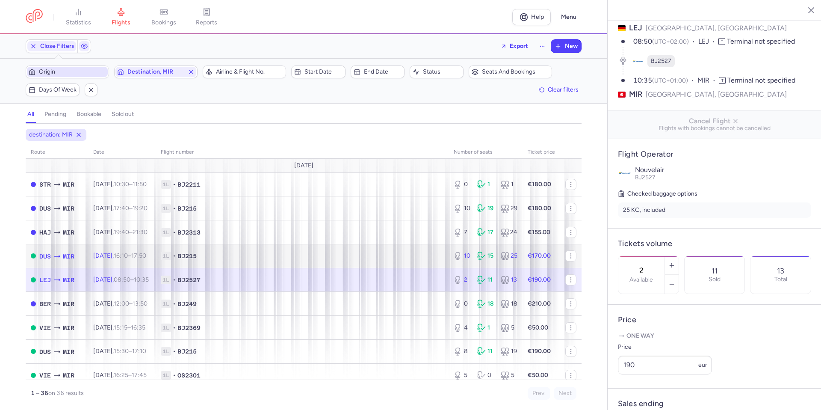
click at [411, 247] on td "1L • BJ215" at bounding box center [302, 256] width 293 height 24
type input "10"
type input "9"
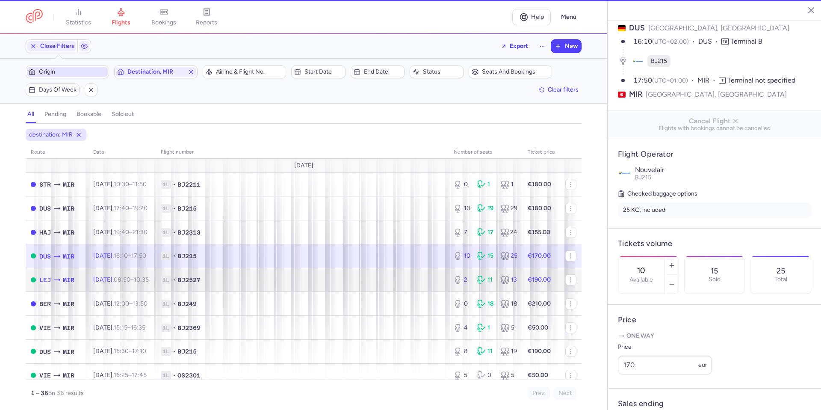
click at [403, 285] on td "1L • BJ2527" at bounding box center [302, 280] width 293 height 24
type input "2"
type input "18"
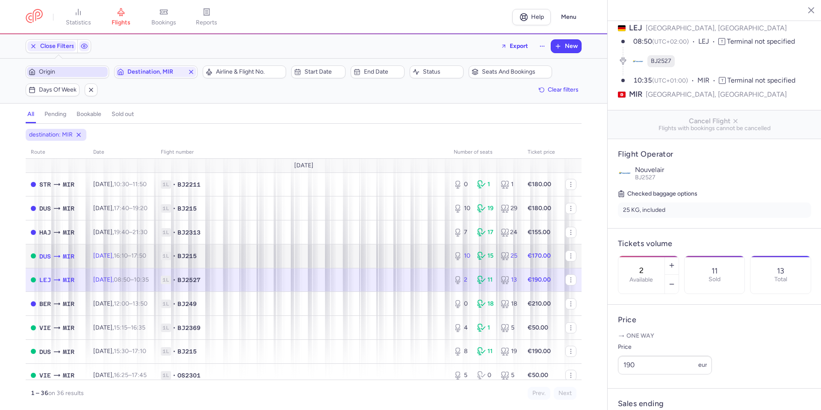
click at [404, 251] on td "1L • BJ215" at bounding box center [302, 256] width 293 height 24
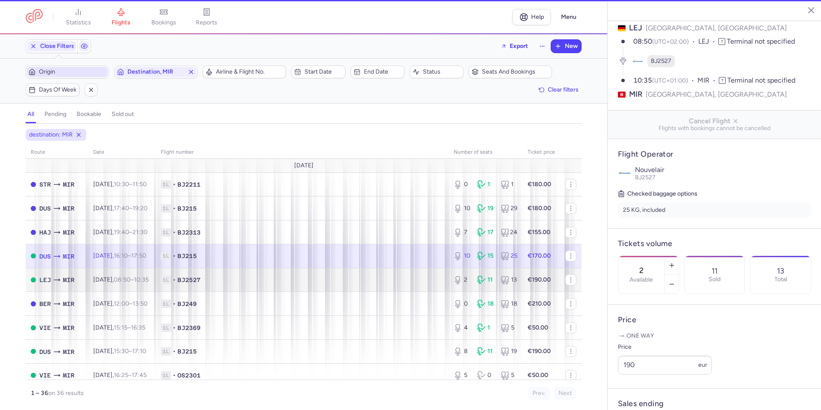
type input "10"
type input "9"
click at [399, 288] on td "1L • BJ2527" at bounding box center [302, 280] width 293 height 24
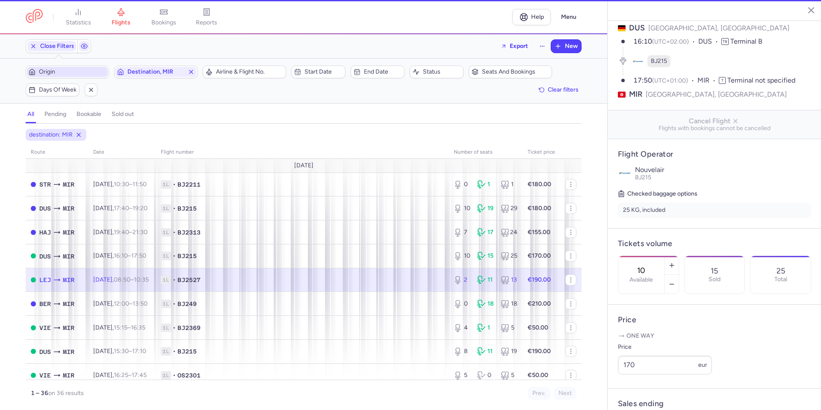
type input "2"
type input "18"
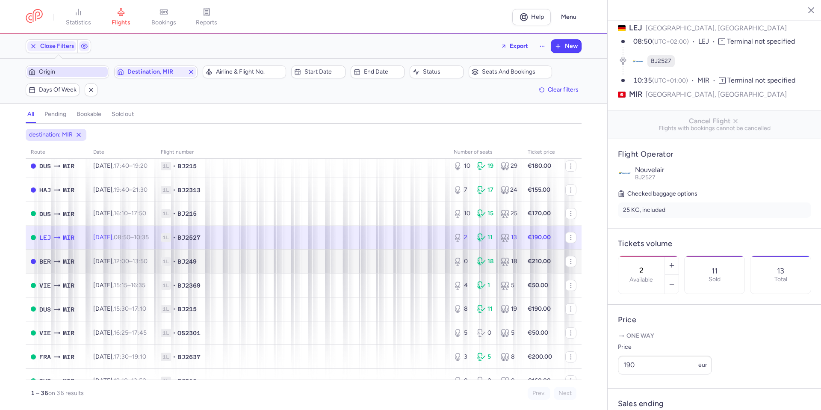
scroll to position [43, 0]
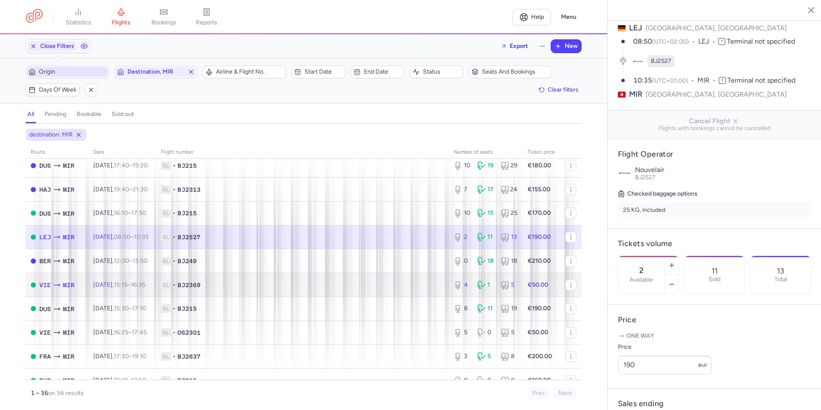
click at [412, 285] on span "1L • BJ2369" at bounding box center [302, 284] width 283 height 9
type input "4"
type input "3"
select select "days"
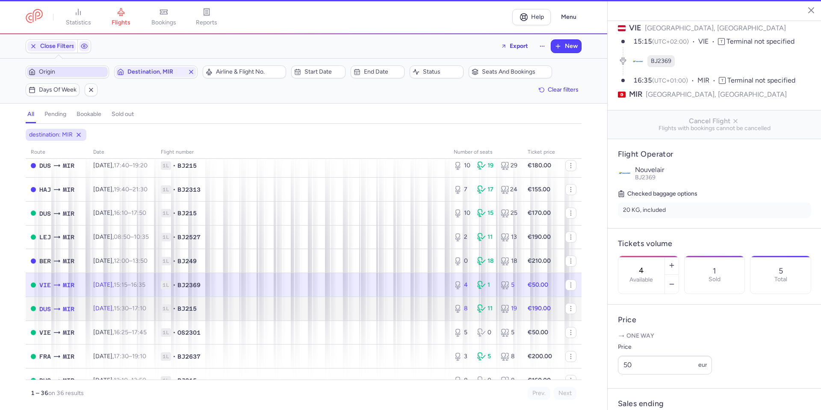
click at [409, 302] on td "1L • BJ215" at bounding box center [302, 308] width 293 height 24
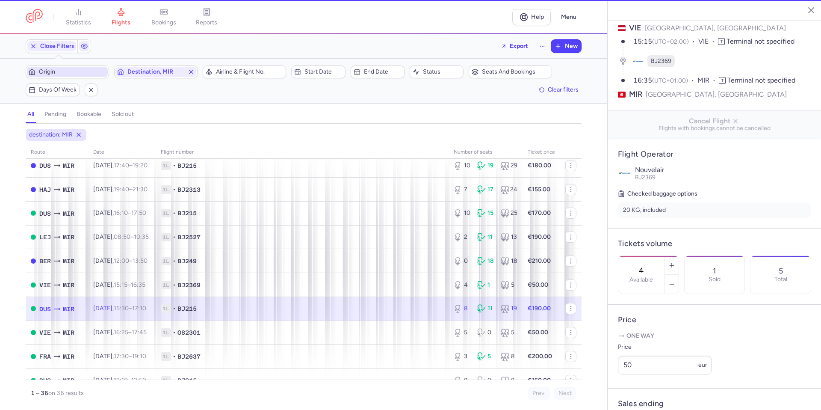
type input "8"
type input "1"
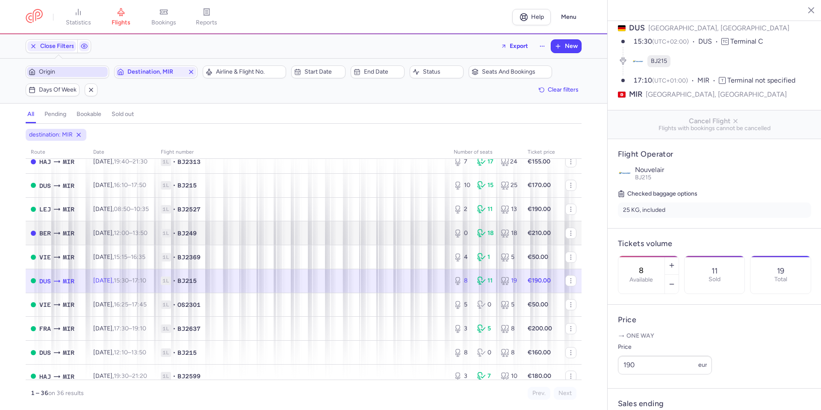
scroll to position [85, 0]
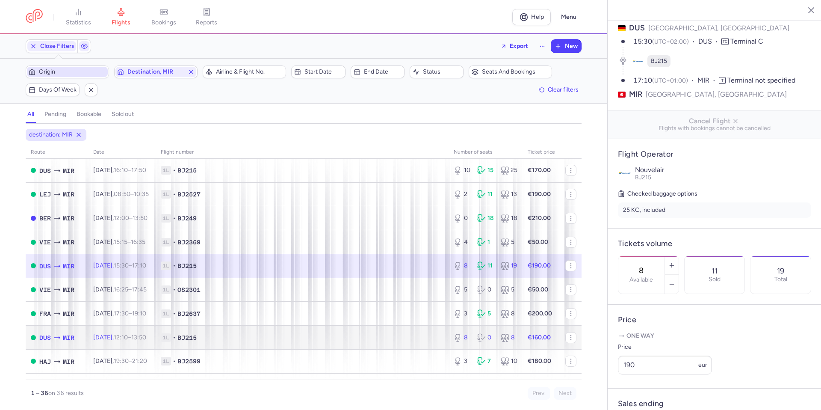
click at [391, 325] on td "1L • BJ215" at bounding box center [302, 337] width 293 height 24
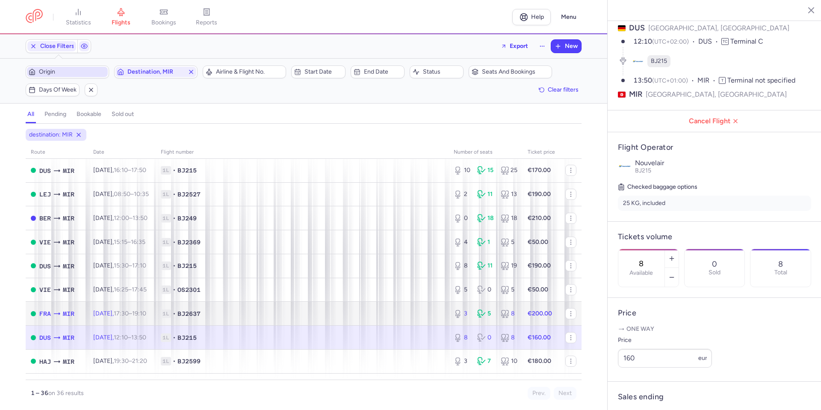
click at [422, 312] on span "1L • BJ2637" at bounding box center [302, 313] width 283 height 9
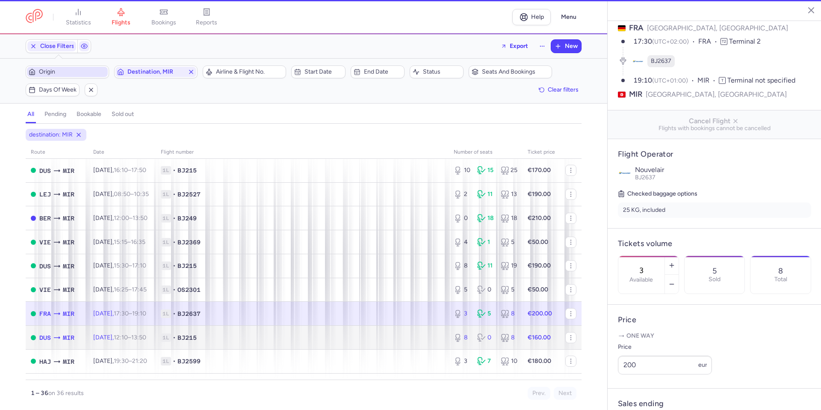
click at [424, 334] on span "1L • BJ215" at bounding box center [302, 337] width 283 height 9
type input "8"
